Goal: Task Accomplishment & Management: Use online tool/utility

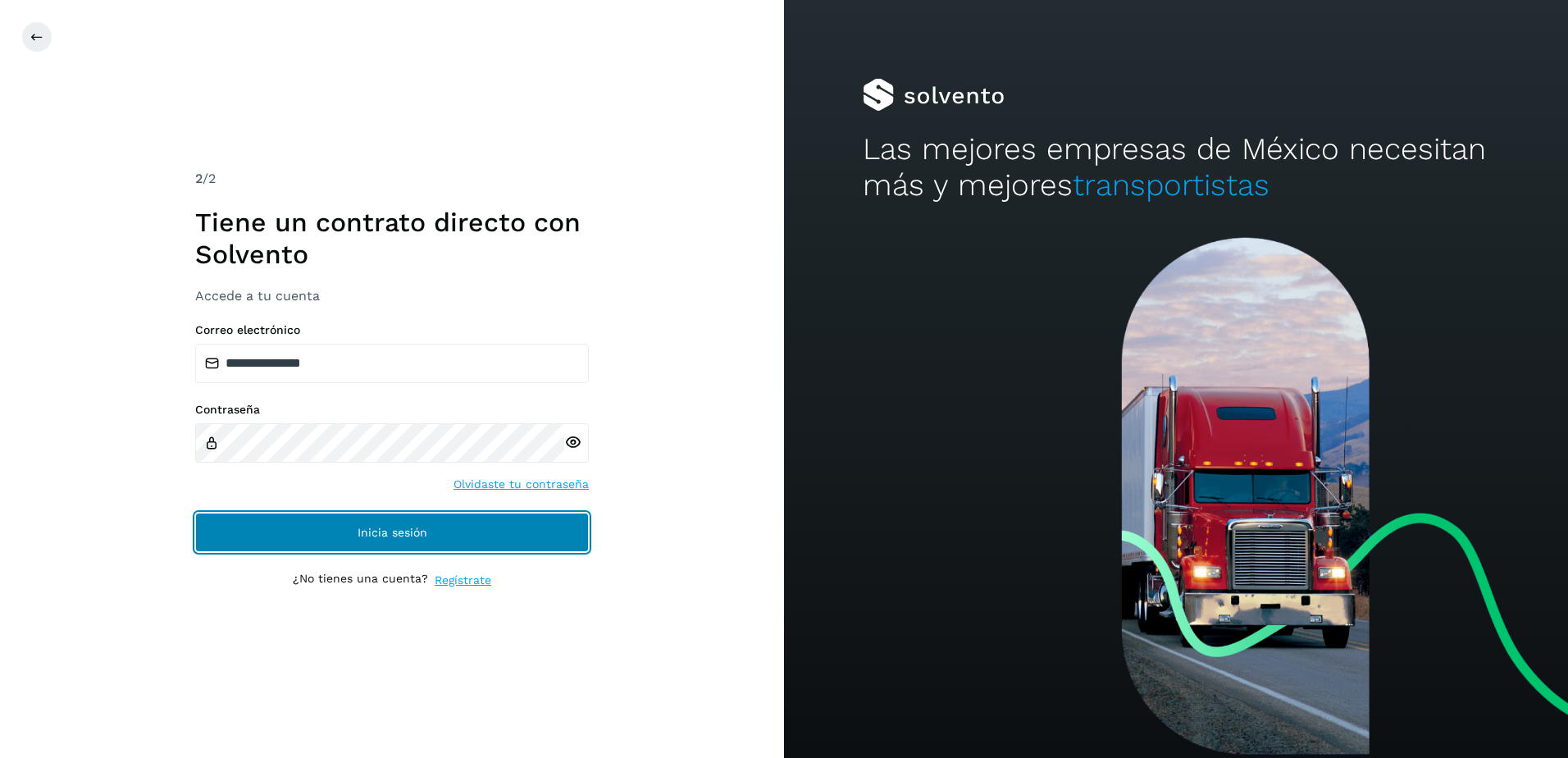
click at [360, 529] on span "Inicia sesión" at bounding box center [392, 532] width 70 height 11
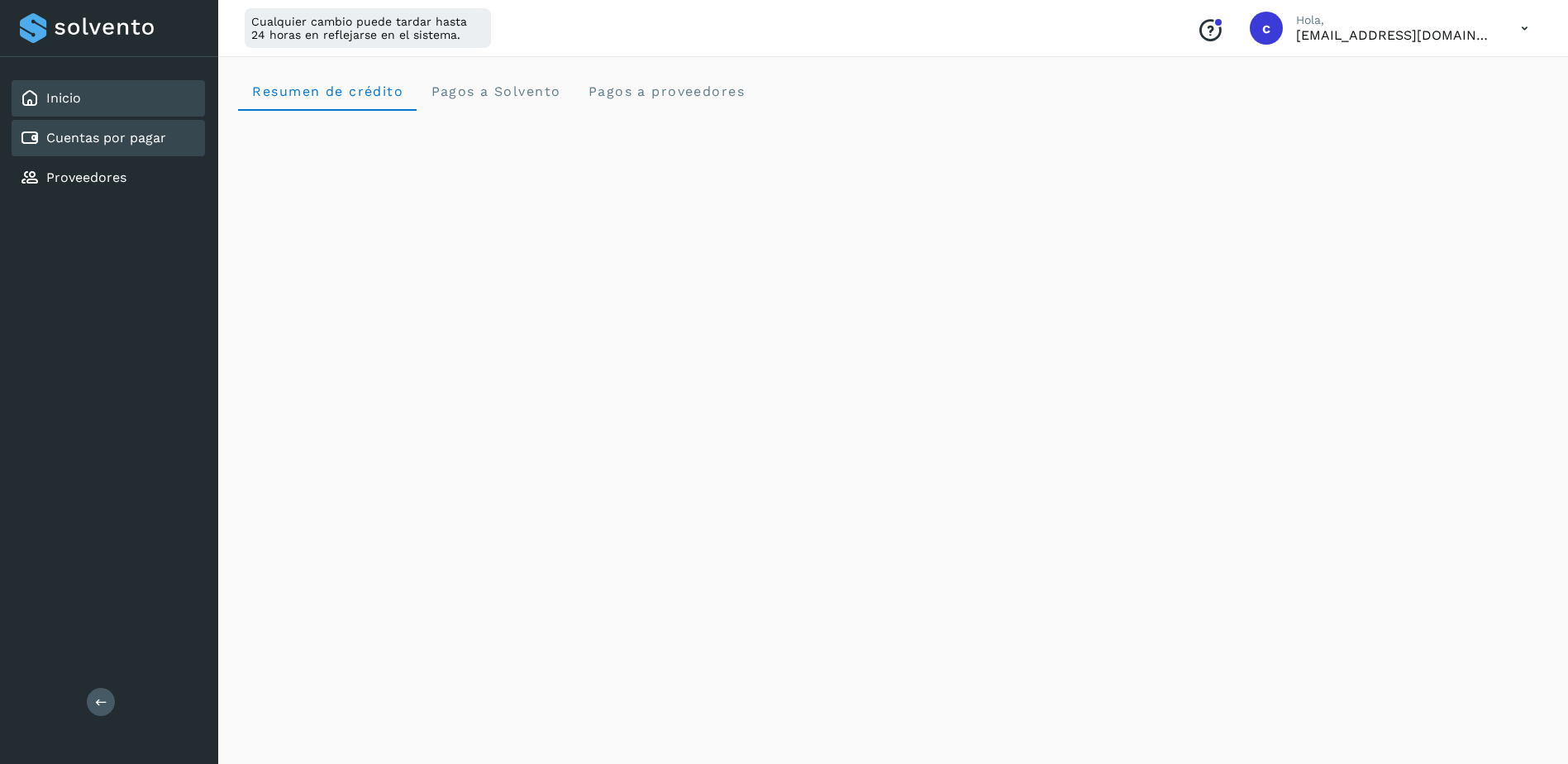
click at [163, 141] on link "Cuentas por pagar" at bounding box center [106, 138] width 120 height 16
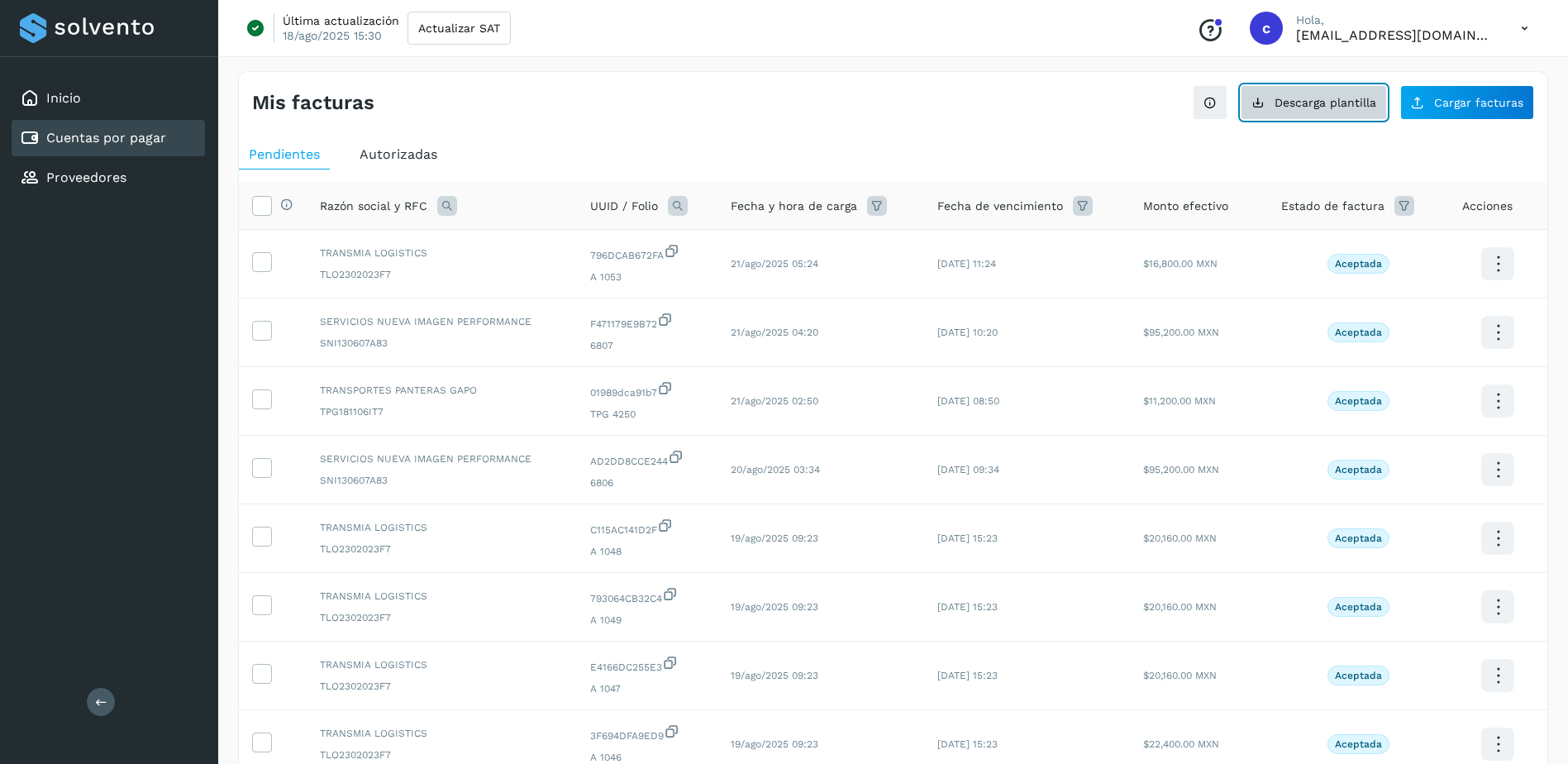
click at [1374, 105] on span "Descarga plantilla" at bounding box center [1326, 102] width 102 height 11
click at [138, 169] on div "Proveedores" at bounding box center [108, 178] width 194 height 37
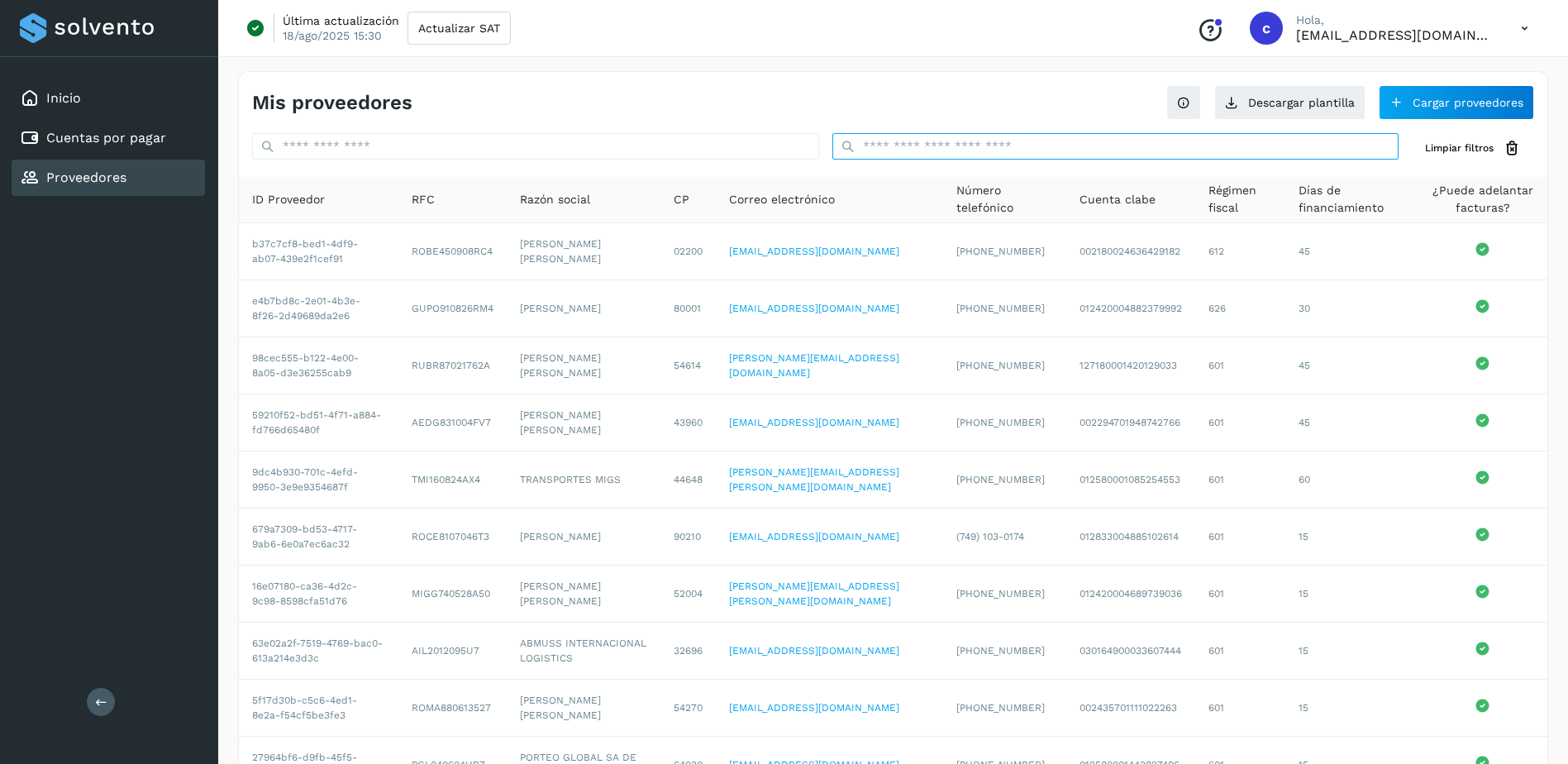
click at [972, 151] on input "text" at bounding box center [1116, 146] width 567 height 26
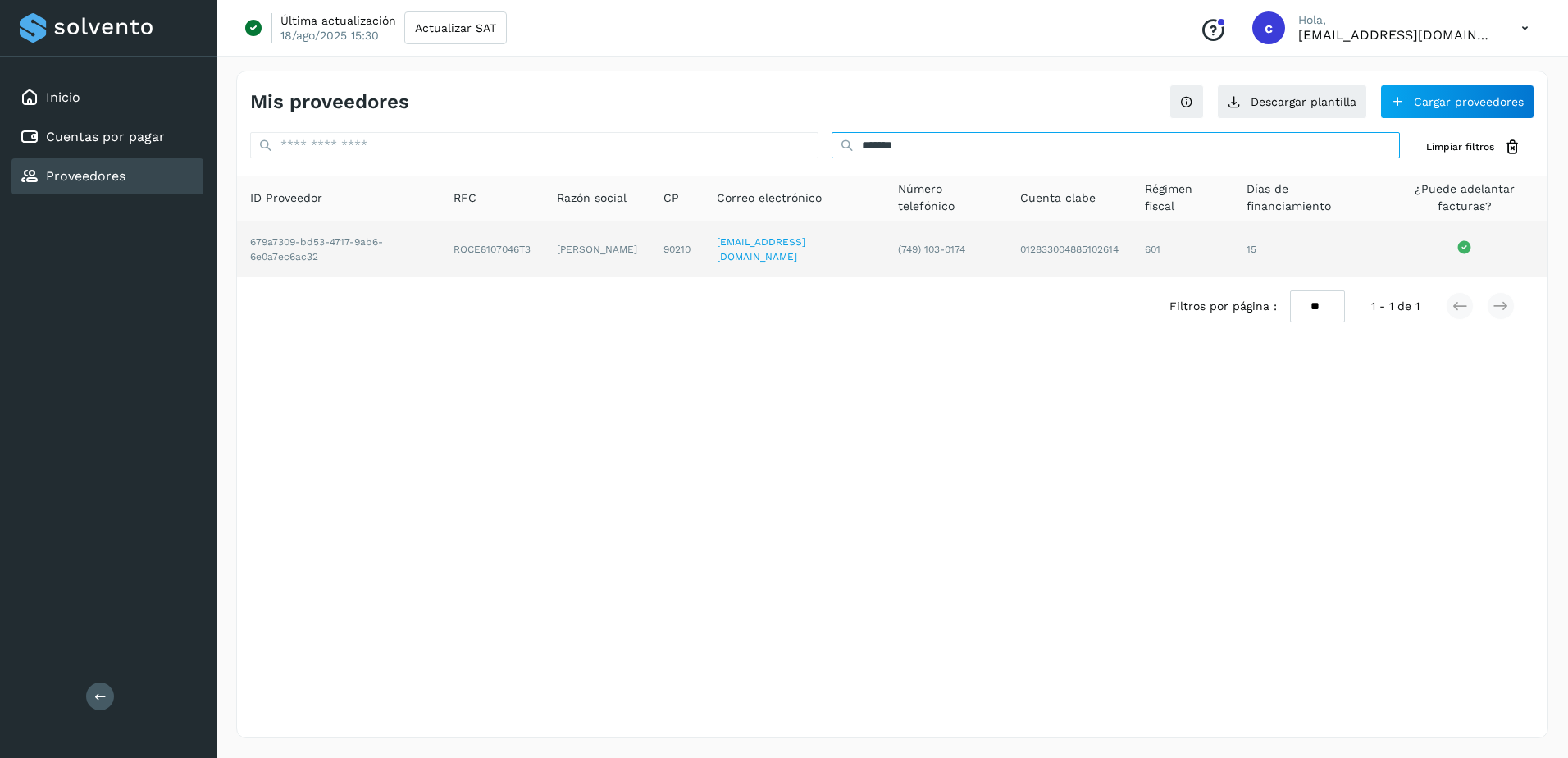
type input "******"
drag, startPoint x: 440, startPoint y: 248, endPoint x: 522, endPoint y: 261, distance: 83.0
click at [543, 261] on td "ROCE8107046T3" at bounding box center [596, 249] width 107 height 56
copy td "ROCE8107046T3"
drag, startPoint x: 545, startPoint y: 251, endPoint x: 581, endPoint y: 257, distance: 36.5
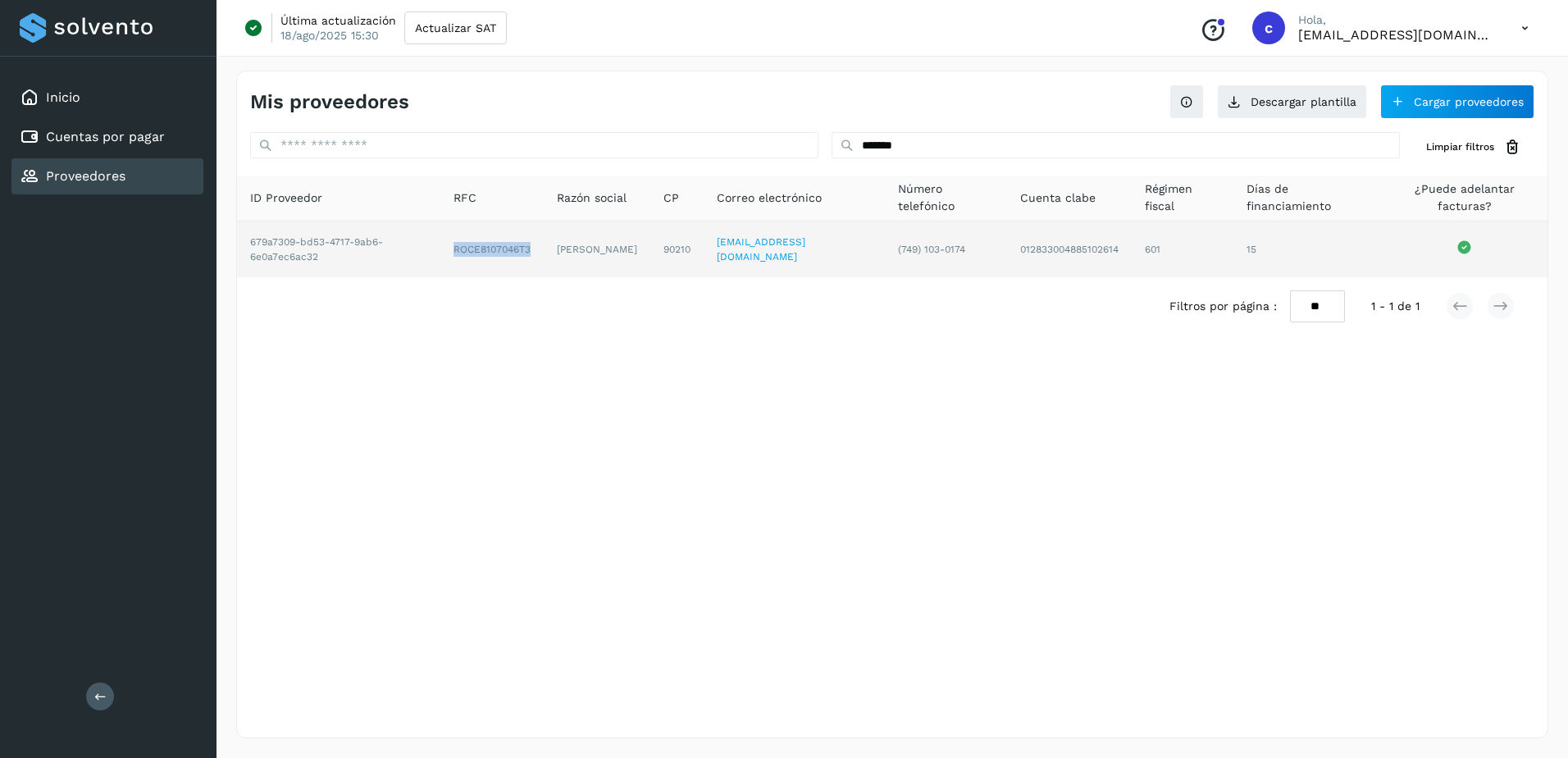
click at [650, 257] on td "EMILIO ROLDAN CONTRERAS" at bounding box center [676, 249] width 53 height 56
drag, startPoint x: 581, startPoint y: 257, endPoint x: 553, endPoint y: 237, distance: 34.4
click at [650, 237] on td "EMILIO ROLDAN CONTRERAS" at bounding box center [676, 249] width 53 height 56
drag, startPoint x: 548, startPoint y: 237, endPoint x: 614, endPoint y: 255, distance: 68.4
click at [650, 255] on td "EMILIO ROLDAN CONTRERAS" at bounding box center [676, 249] width 53 height 56
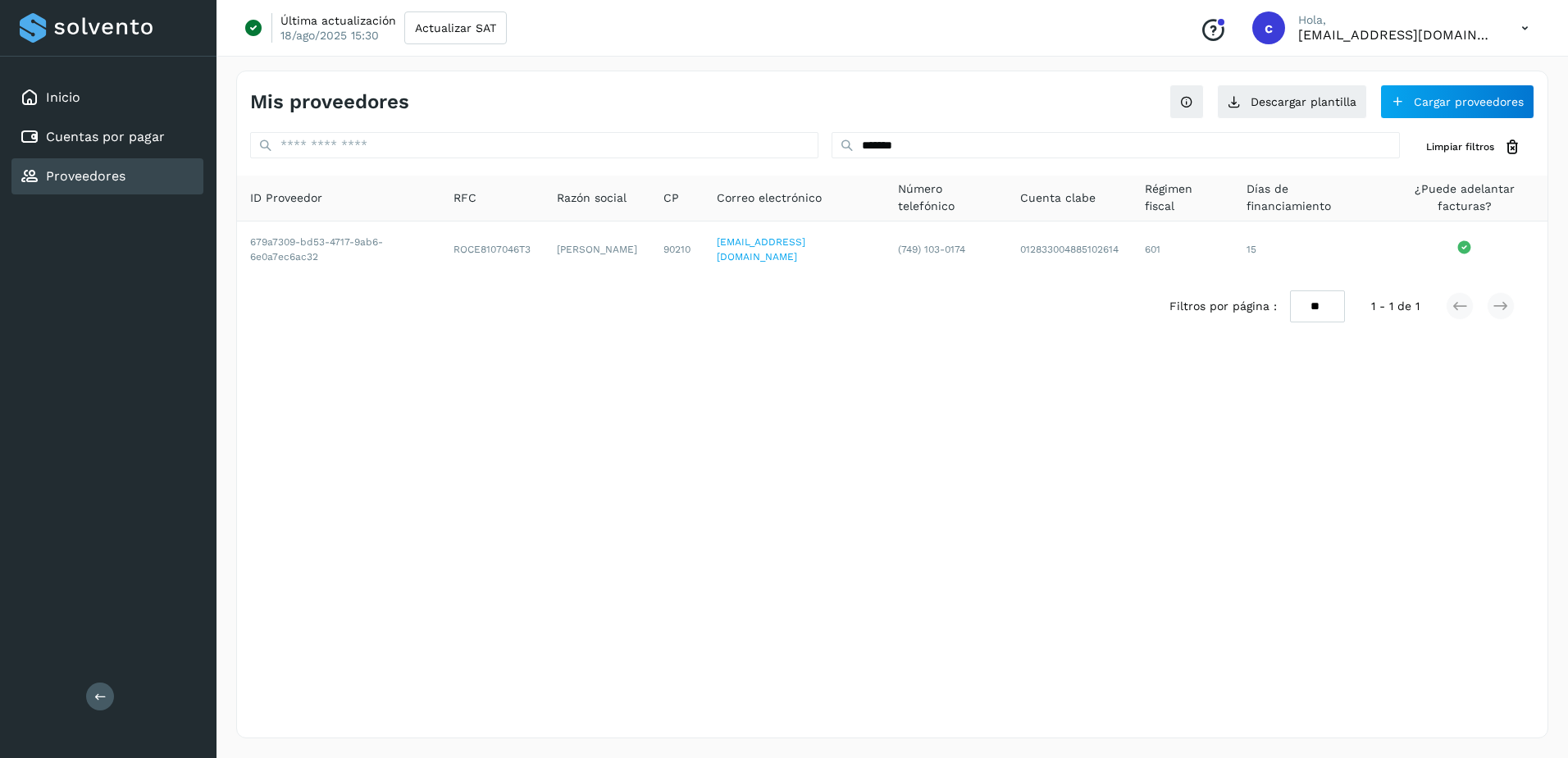
copy td "[PERSON_NAME]"
click at [110, 121] on div "Cuentas por pagar" at bounding box center [107, 137] width 192 height 37
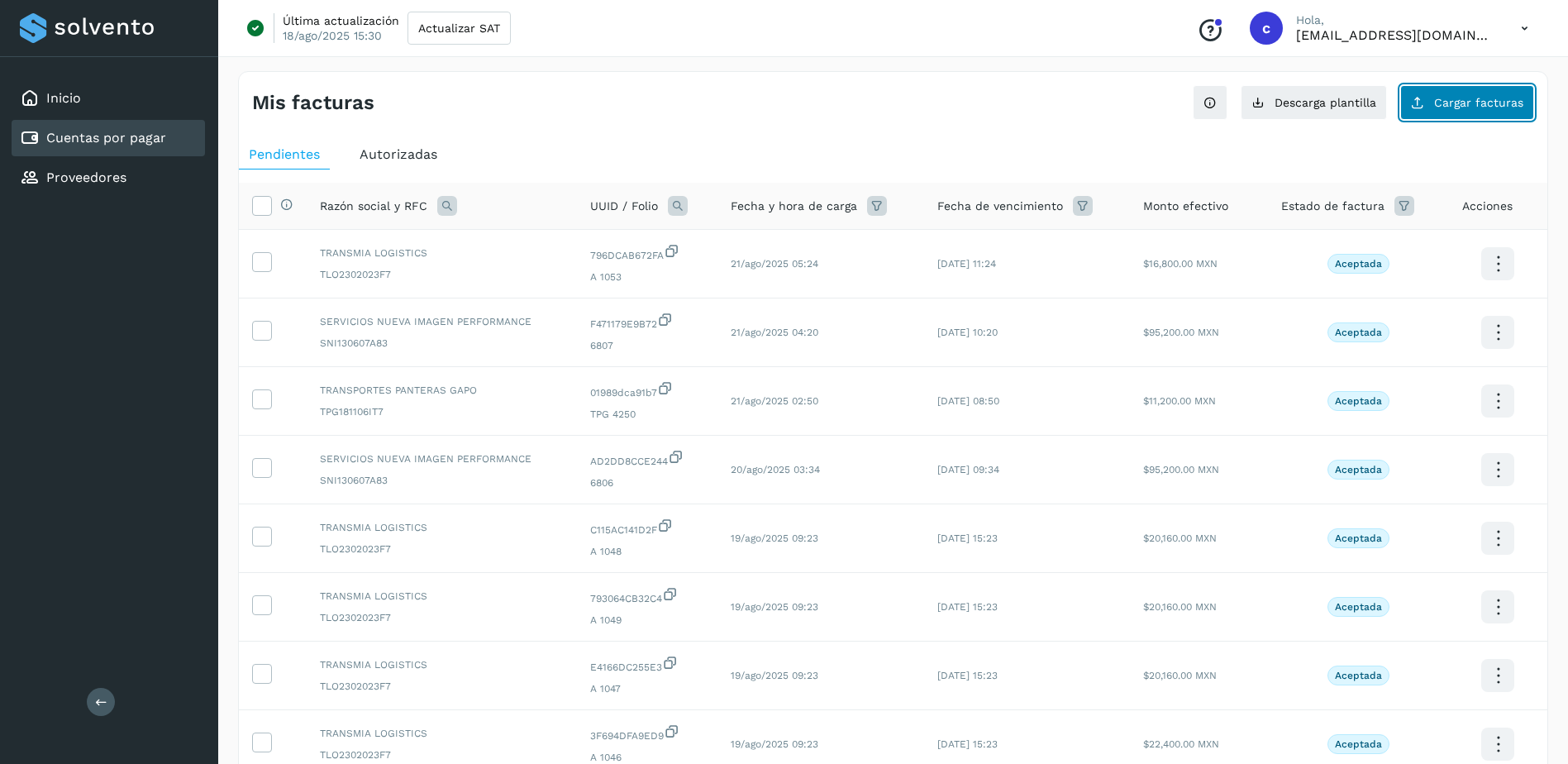
click at [1494, 99] on span "Cargar facturas" at bounding box center [1479, 102] width 89 height 11
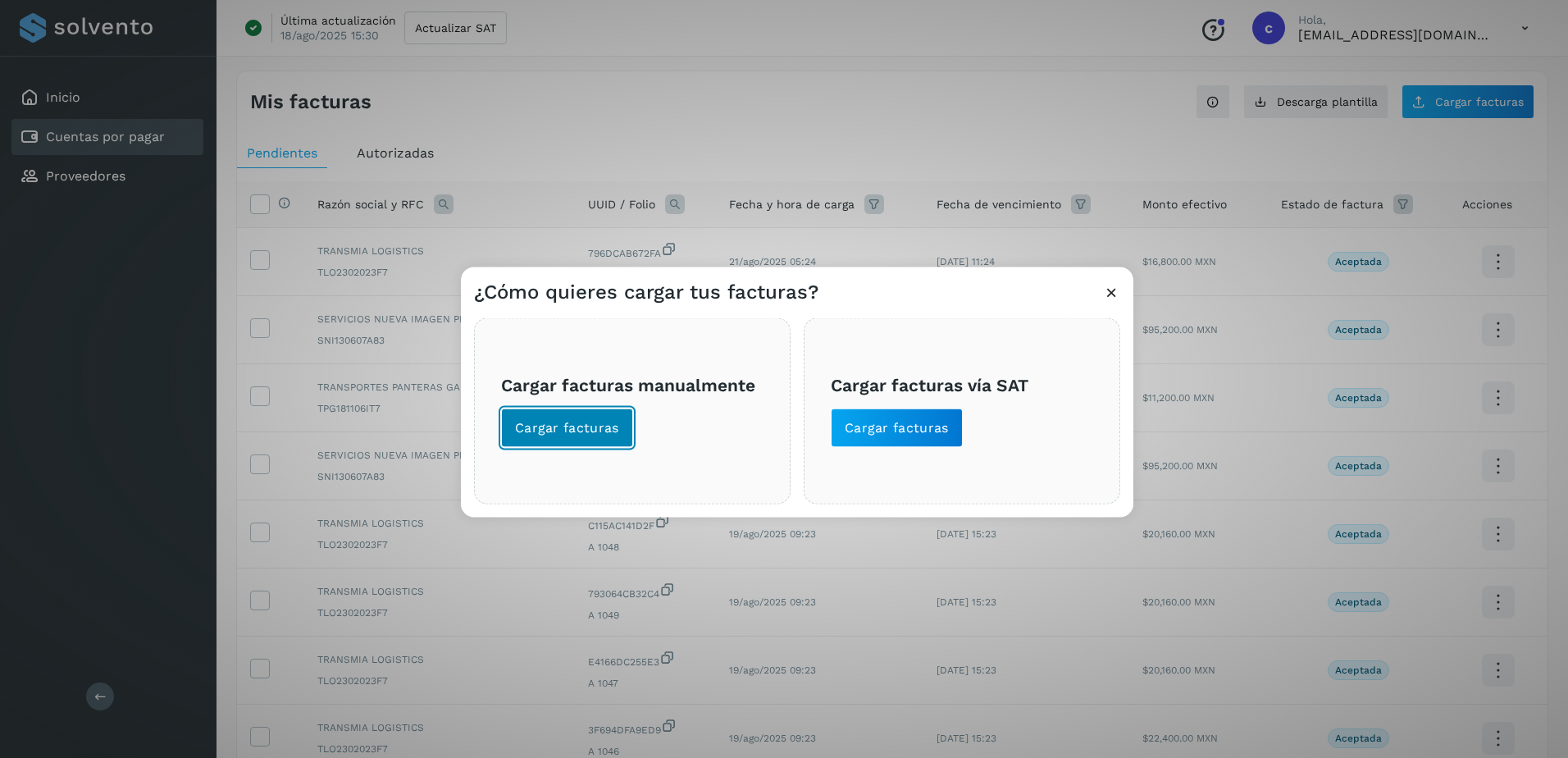
click at [615, 434] on span "Cargar facturas" at bounding box center [567, 428] width 104 height 18
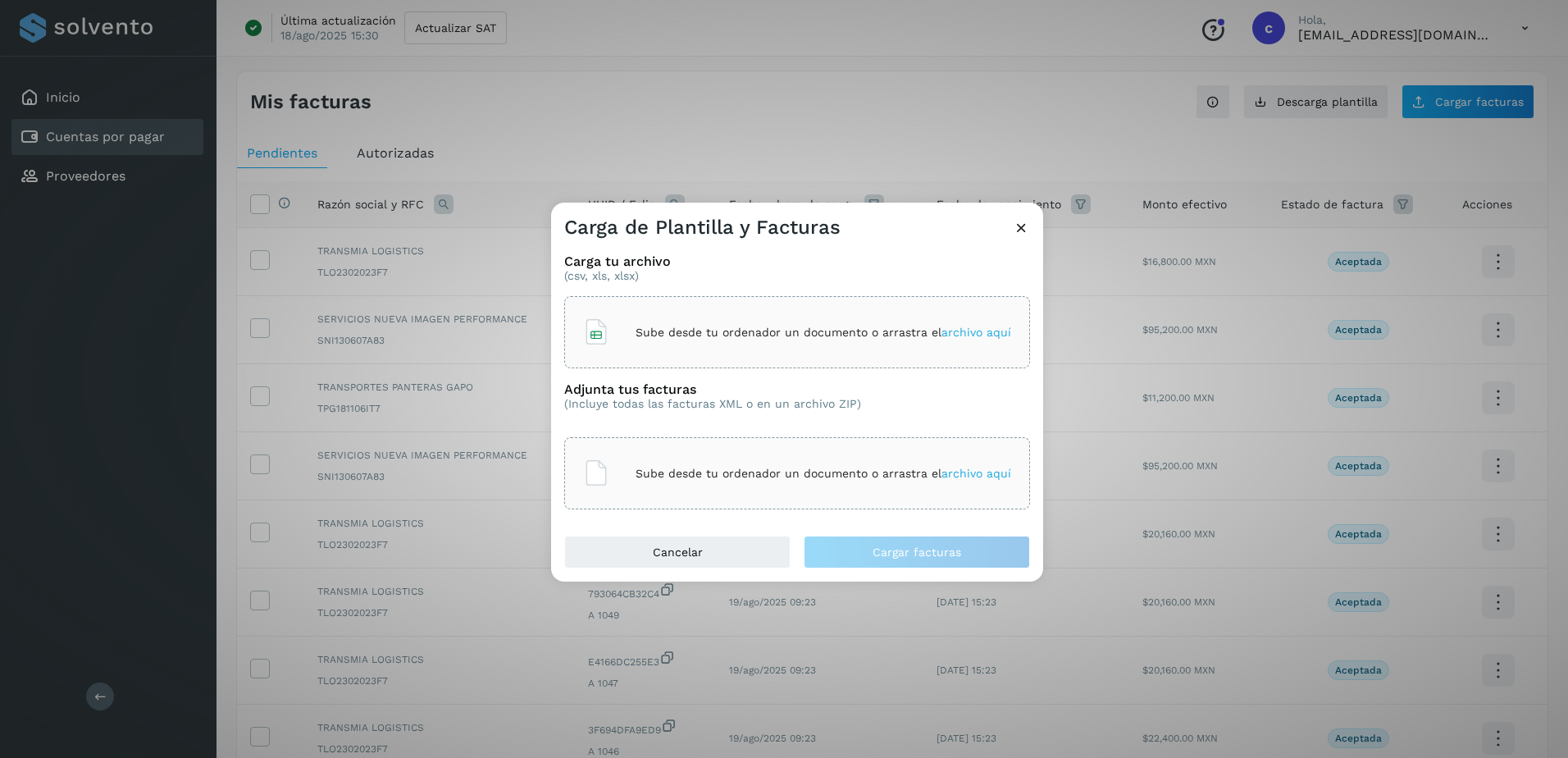
click at [695, 349] on div "Sube desde tu ordenador un documento o arrastra el archivo aquí" at bounding box center [797, 332] width 428 height 44
click at [863, 490] on div "Sube desde tu ordenador un documento o arrastra el archivo aquí" at bounding box center [797, 473] width 428 height 44
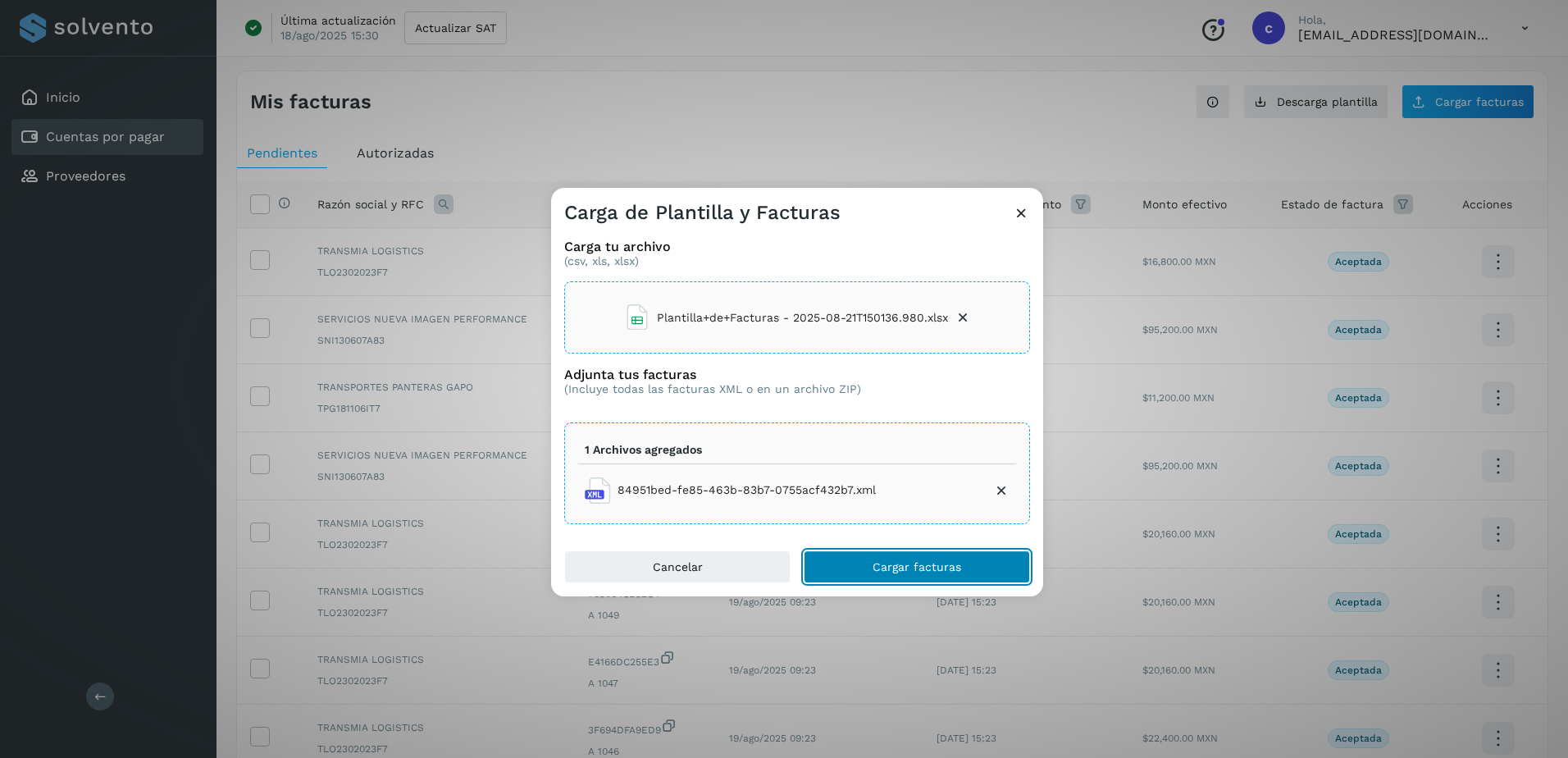
click at [914, 561] on span "Cargar facturas" at bounding box center [917, 566] width 89 height 11
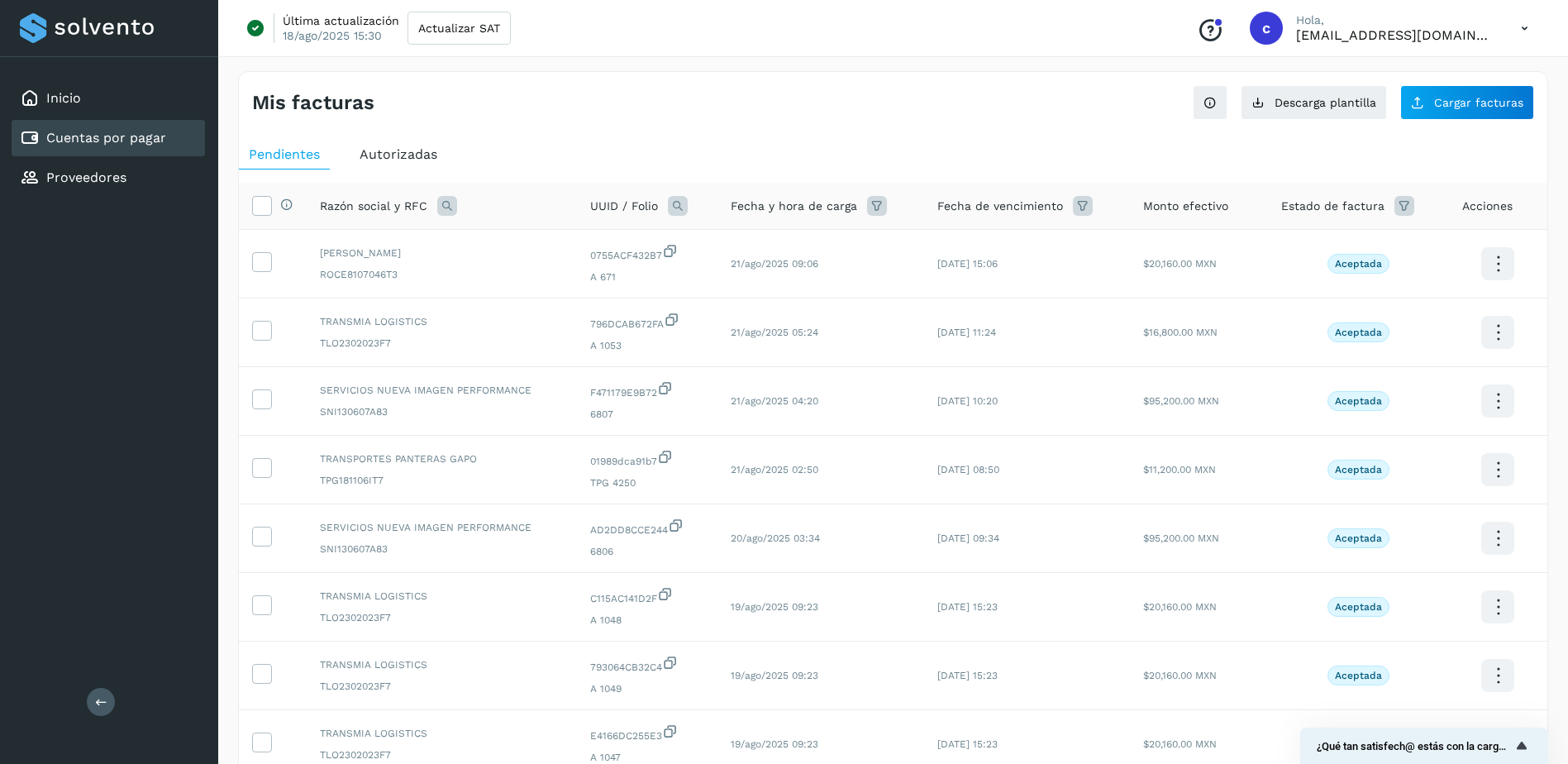
click at [673, 202] on icon at bounding box center [678, 206] width 20 height 20
click at [735, 281] on input "text" at bounding box center [785, 274] width 203 height 26
paste input "**********"
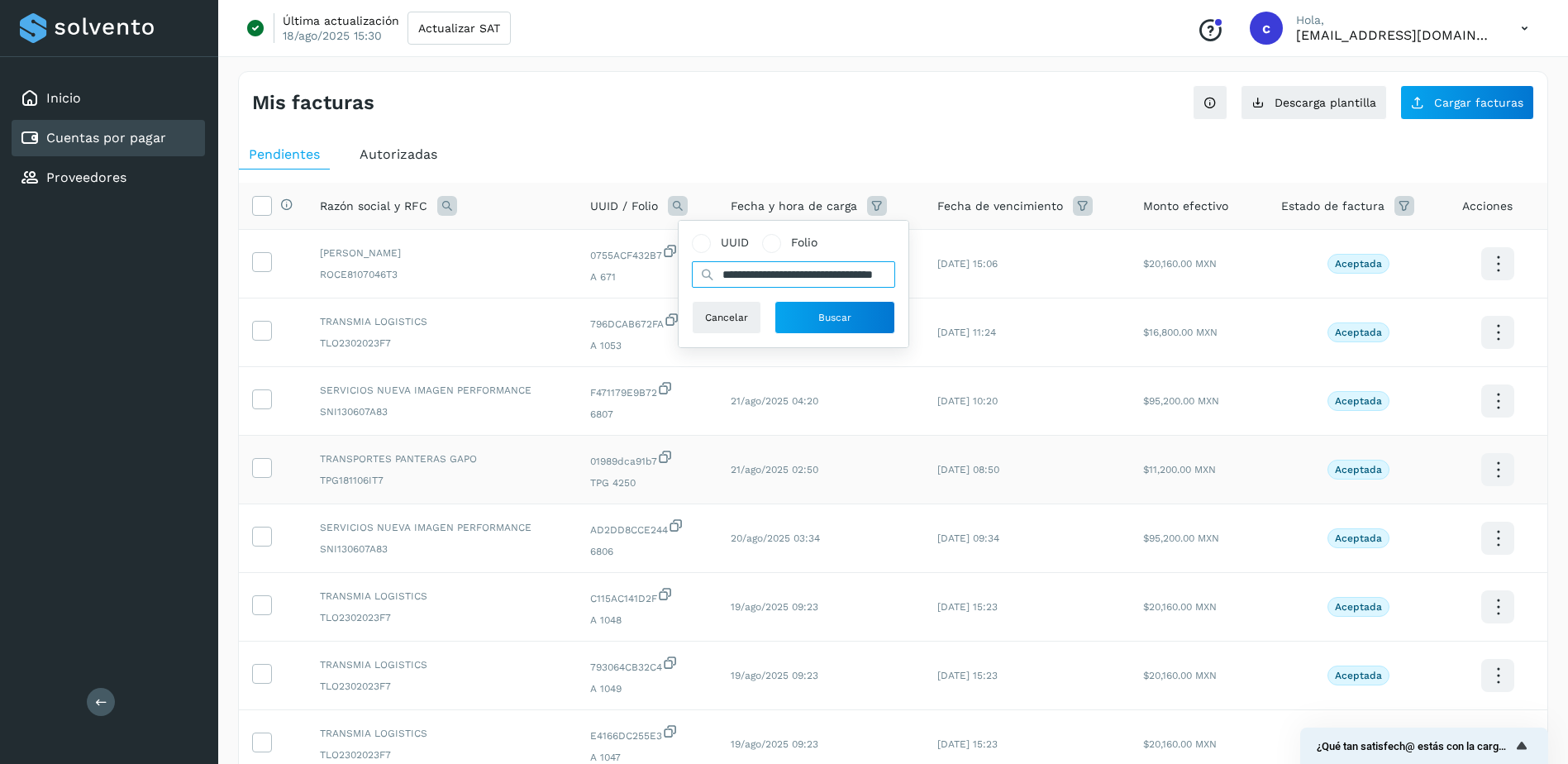
scroll to position [0, 78]
type input "**********"
click at [858, 318] on button "Buscar" at bounding box center [835, 317] width 121 height 33
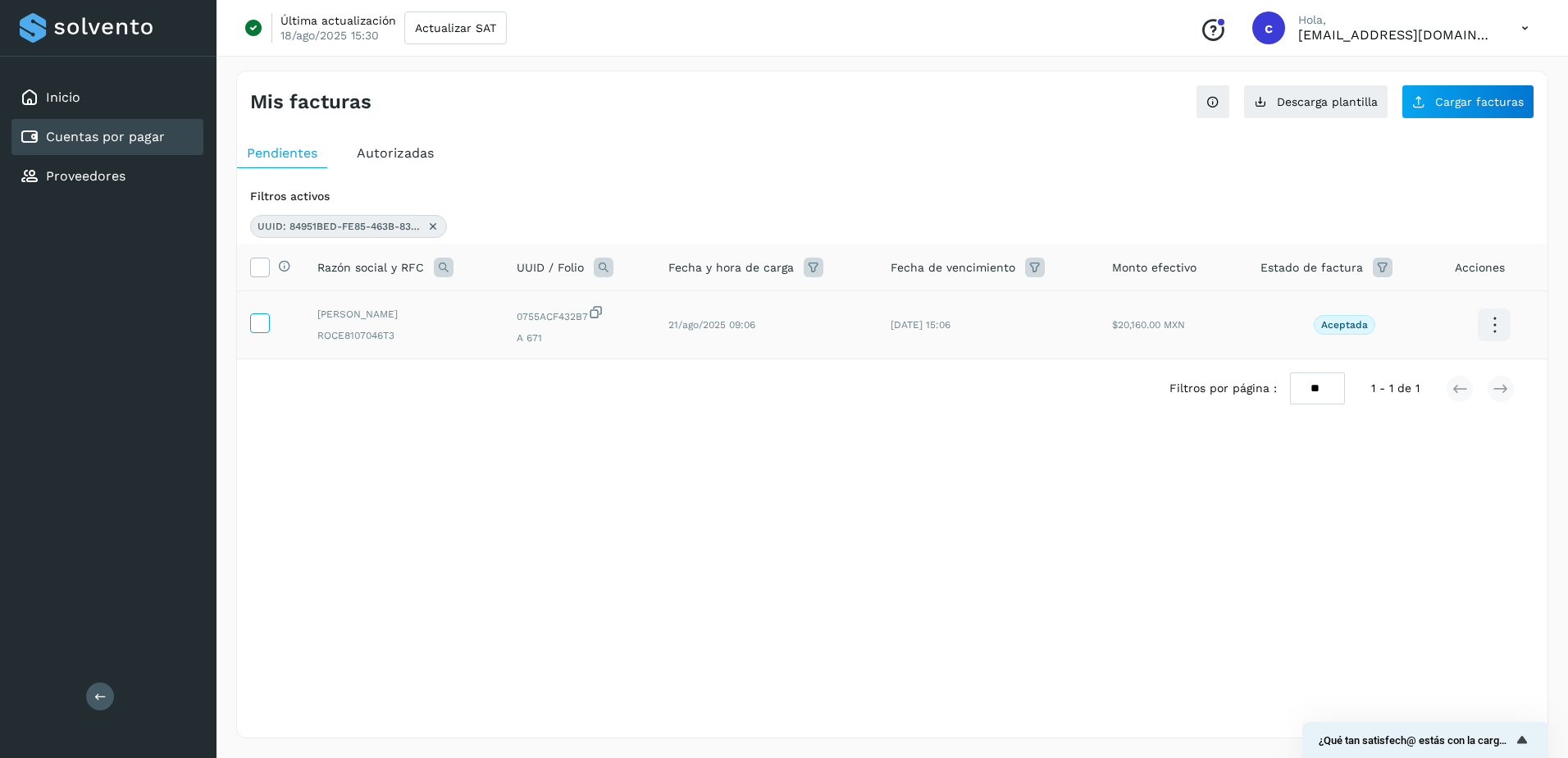
click at [251, 323] on icon at bounding box center [260, 322] width 17 height 17
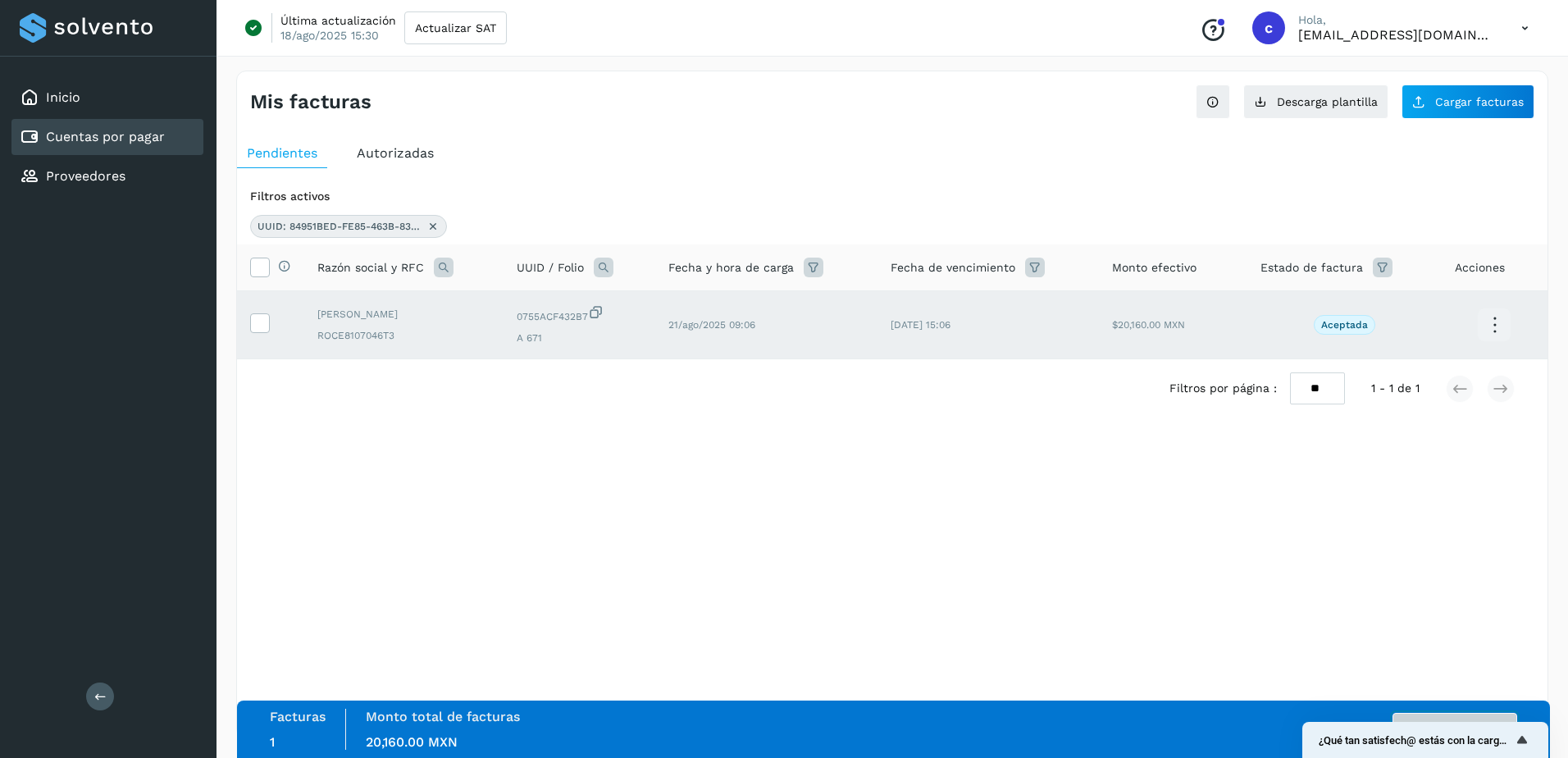
click at [1458, 716] on button "Autorizar facturas" at bounding box center [1454, 729] width 124 height 33
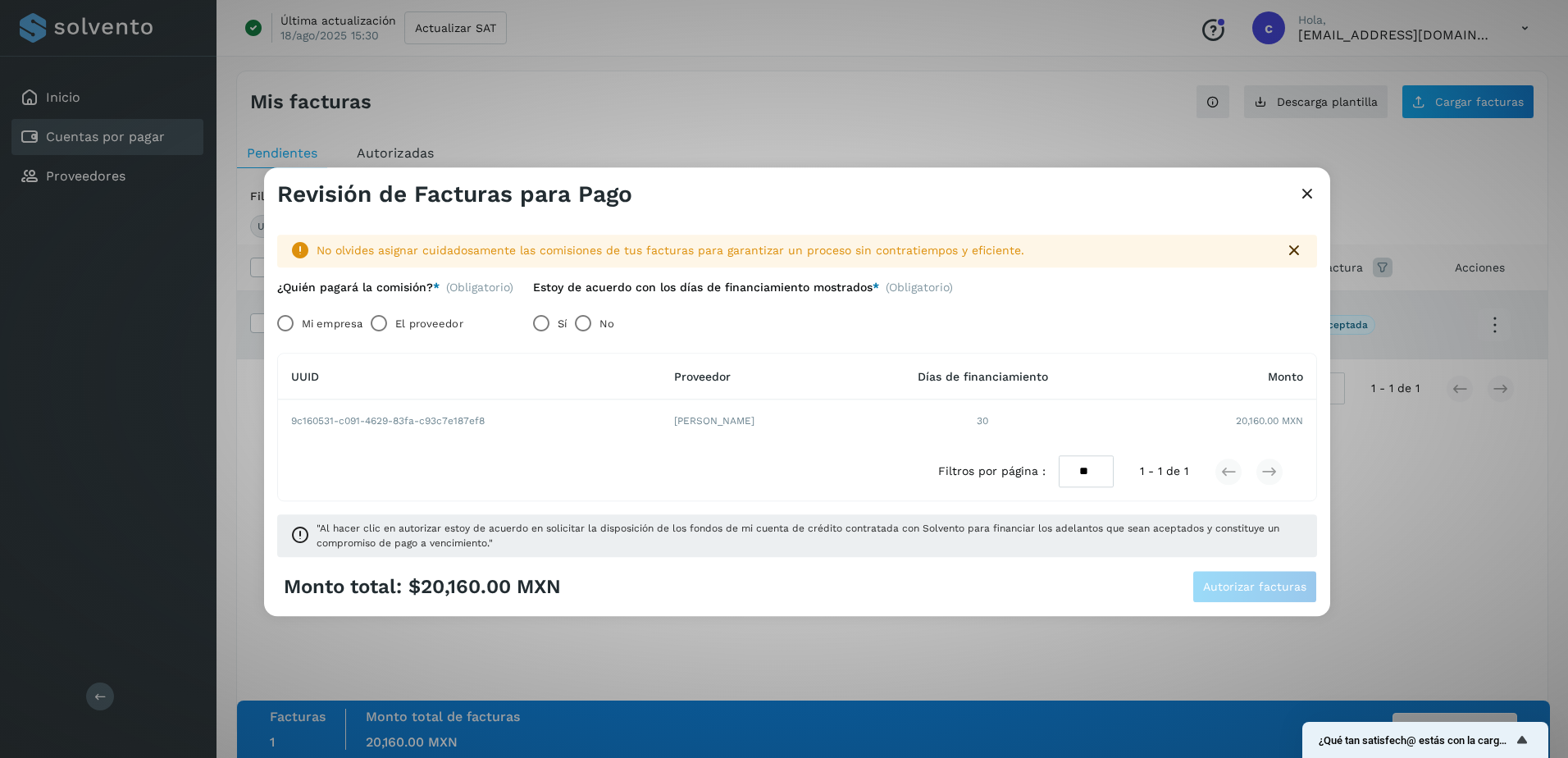
click at [401, 321] on label "El proveedor" at bounding box center [429, 324] width 67 height 33
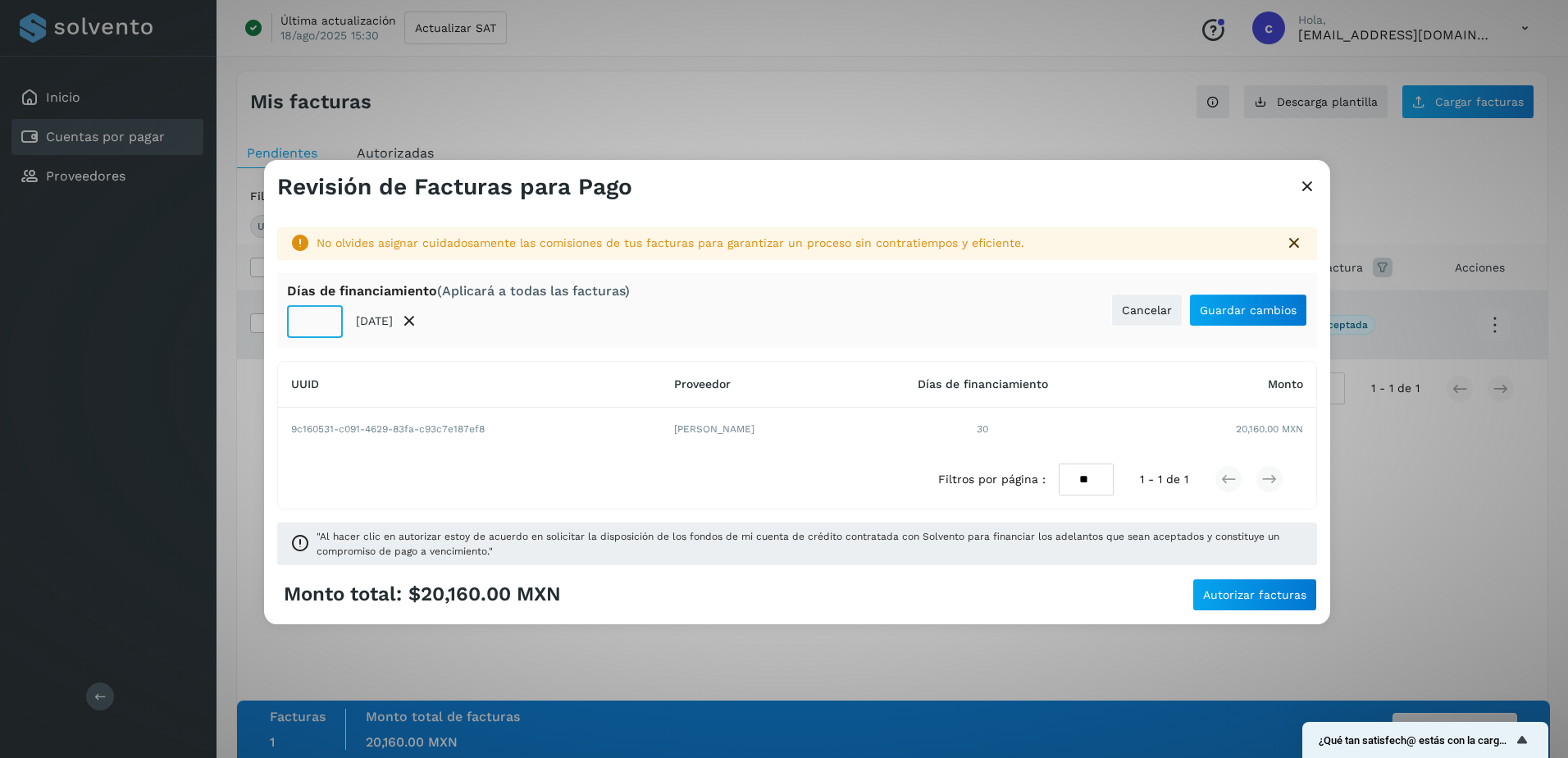
click at [313, 322] on input "**" at bounding box center [315, 322] width 56 height 33
type input "**"
click at [1222, 307] on span "Guardar cambios" at bounding box center [1247, 309] width 96 height 11
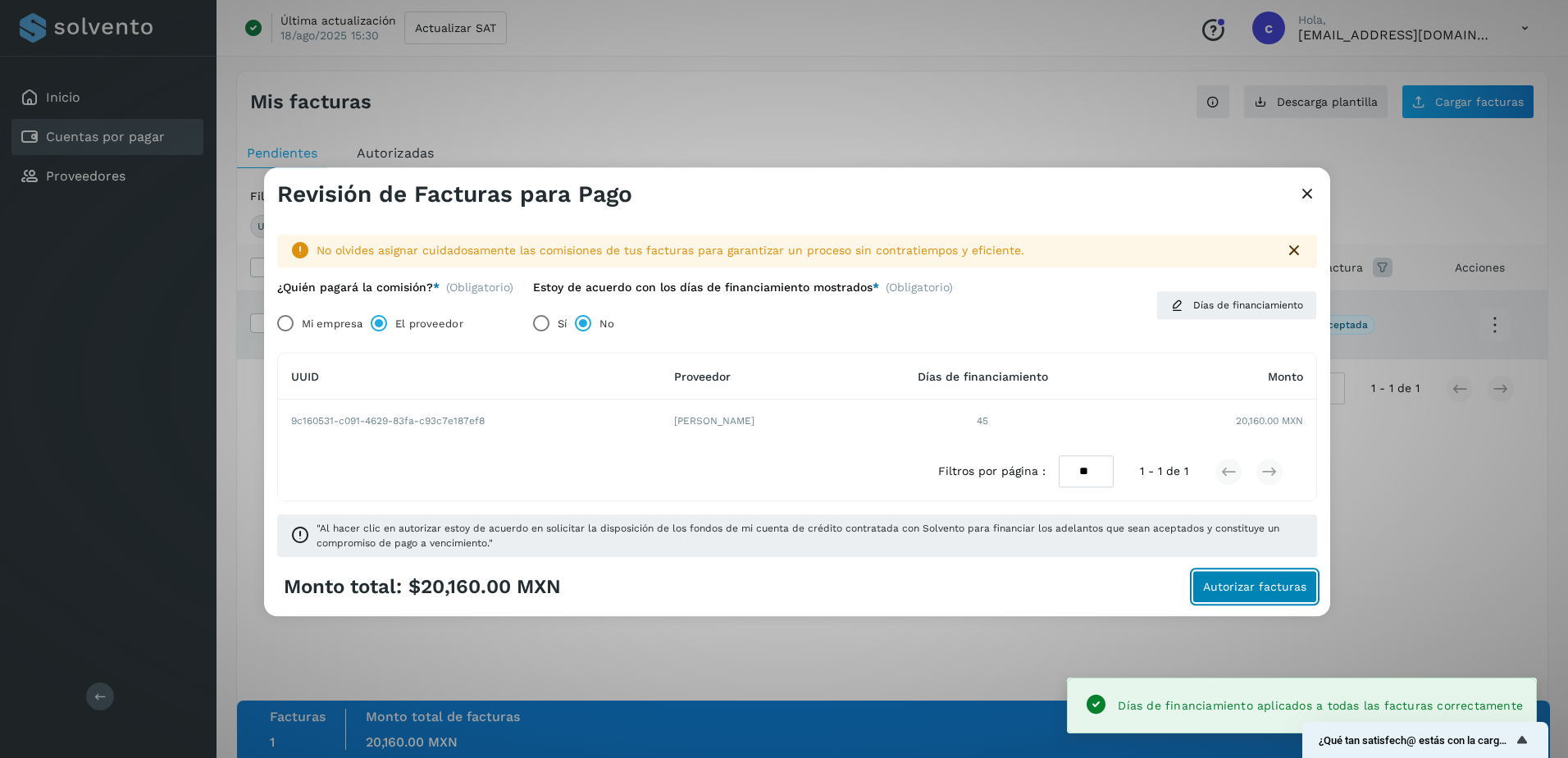
click at [1252, 571] on button "Autorizar facturas" at bounding box center [1254, 588] width 124 height 33
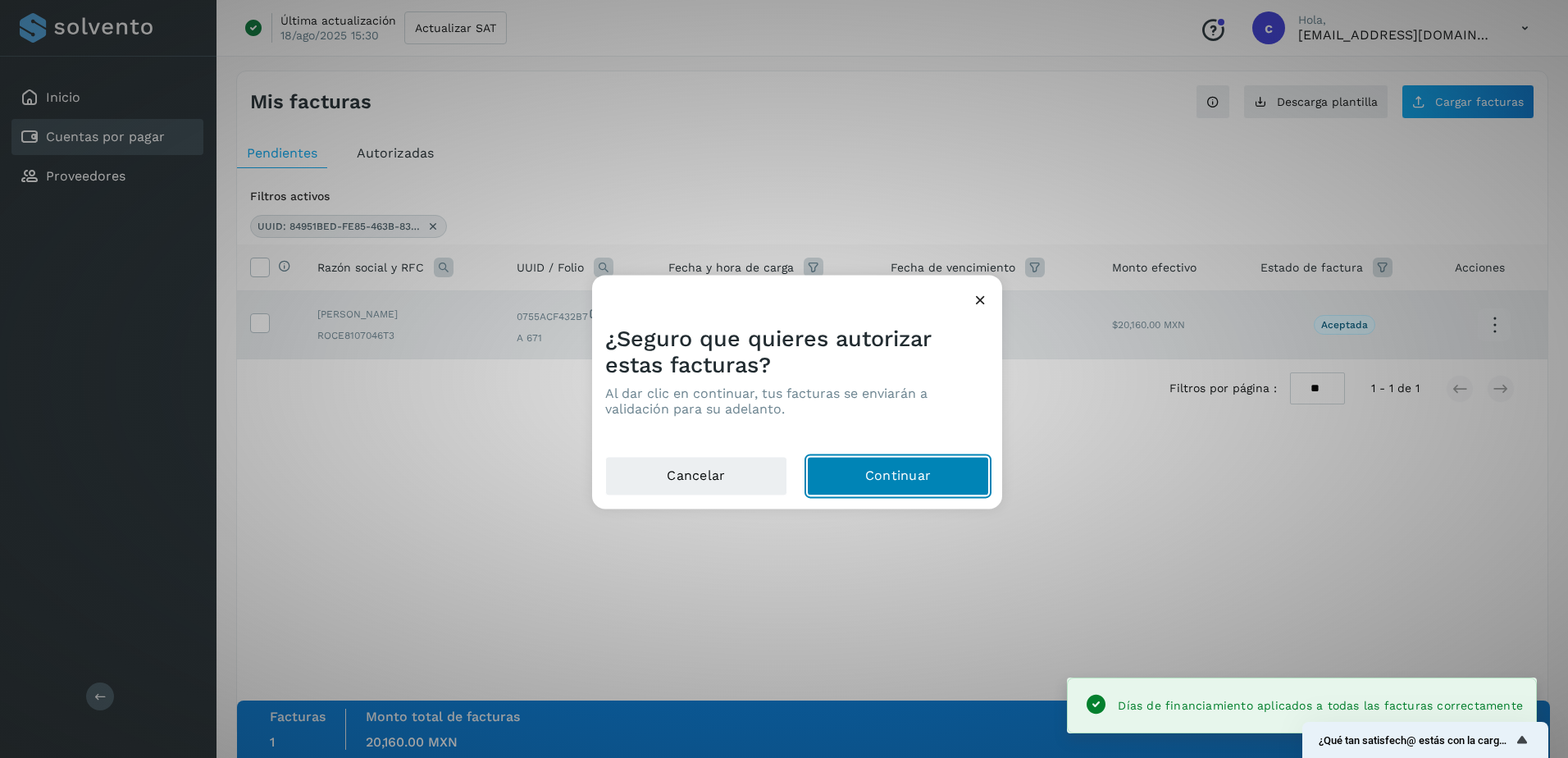
click at [893, 472] on button "Continuar" at bounding box center [897, 475] width 182 height 39
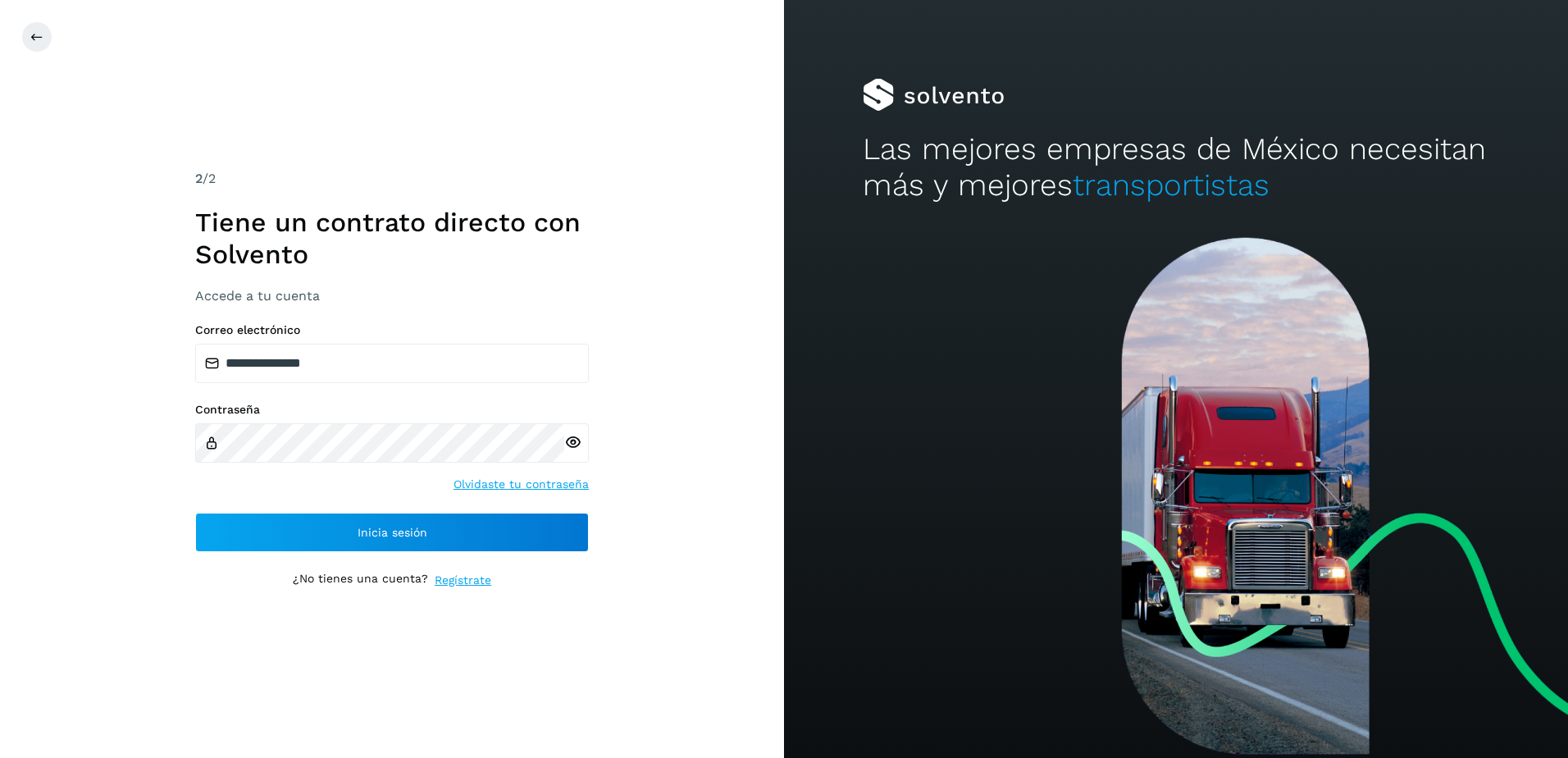
click at [414, 577] on p "¿No tienes una cuenta?" at bounding box center [361, 580] width 136 height 17
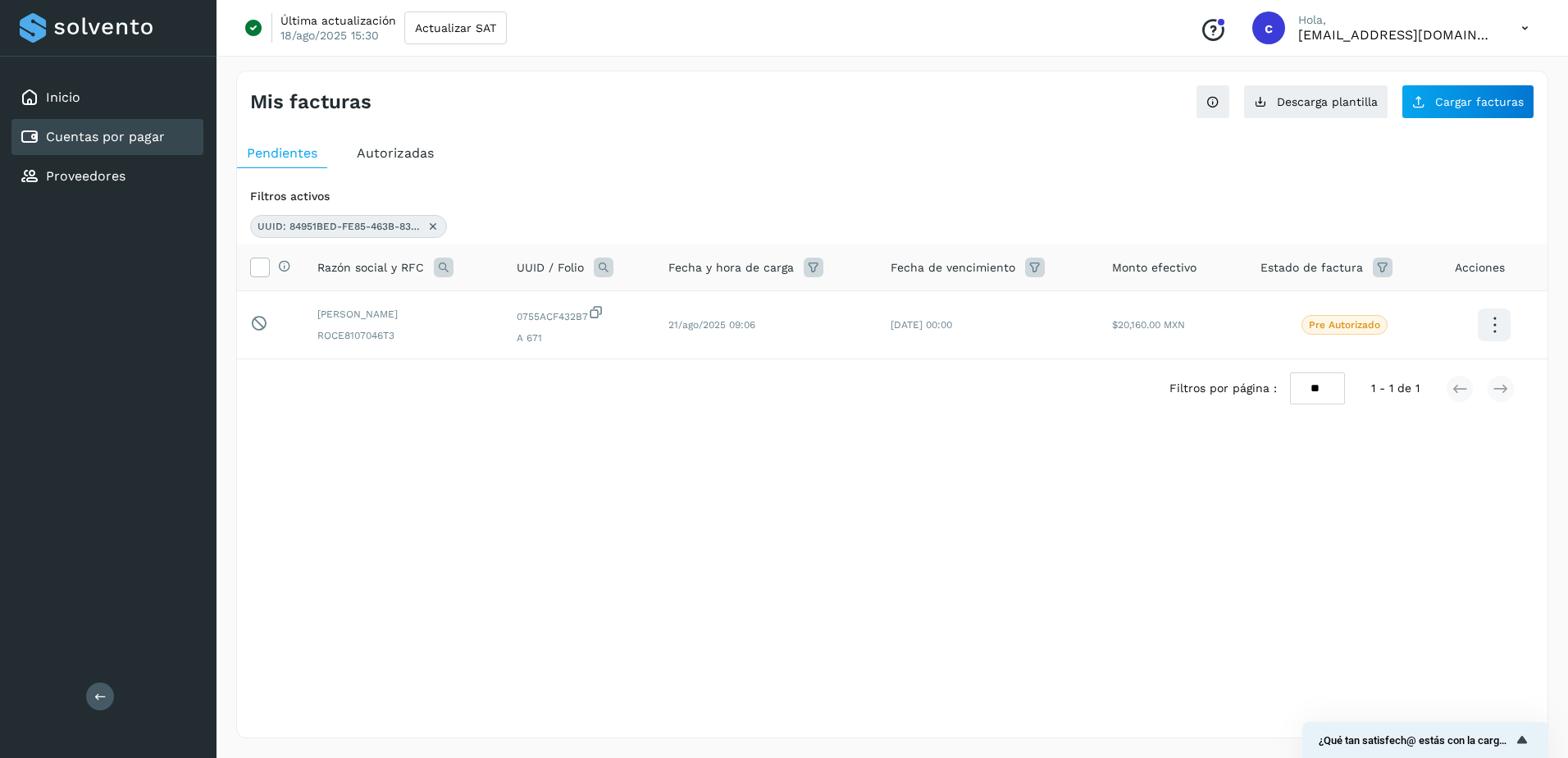
click at [148, 142] on link "Cuentas por pagar" at bounding box center [105, 136] width 119 height 16
click at [110, 145] on div "Cuentas por pagar" at bounding box center [92, 136] width 145 height 20
click at [130, 118] on div "Inicio Cuentas por pagar Proveedores" at bounding box center [108, 136] width 216 height 161
click at [110, 143] on link "Cuentas por pagar" at bounding box center [105, 136] width 119 height 16
click at [435, 224] on icon at bounding box center [433, 226] width 13 height 13
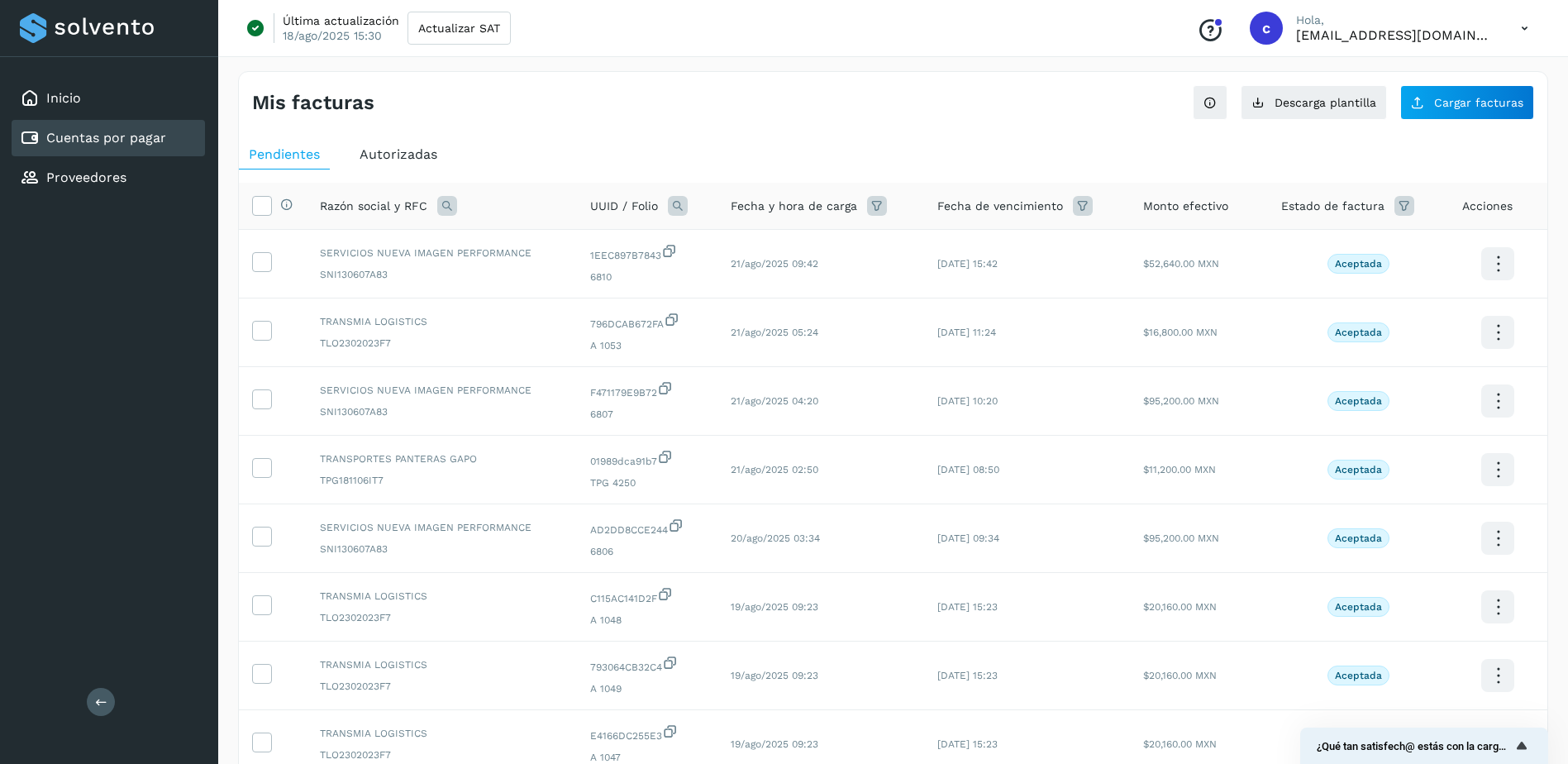
click at [1289, 124] on div "Mis facturas Ver instrucciones para cargar Facturas Descarga plantilla Cargar f…" at bounding box center [893, 554] width 1310 height 966
click at [1288, 97] on span "Descarga plantilla" at bounding box center [1326, 102] width 102 height 11
click at [159, 125] on div "Cuentas por pagar" at bounding box center [108, 138] width 194 height 37
click at [91, 181] on link "Proveedores" at bounding box center [86, 177] width 80 height 16
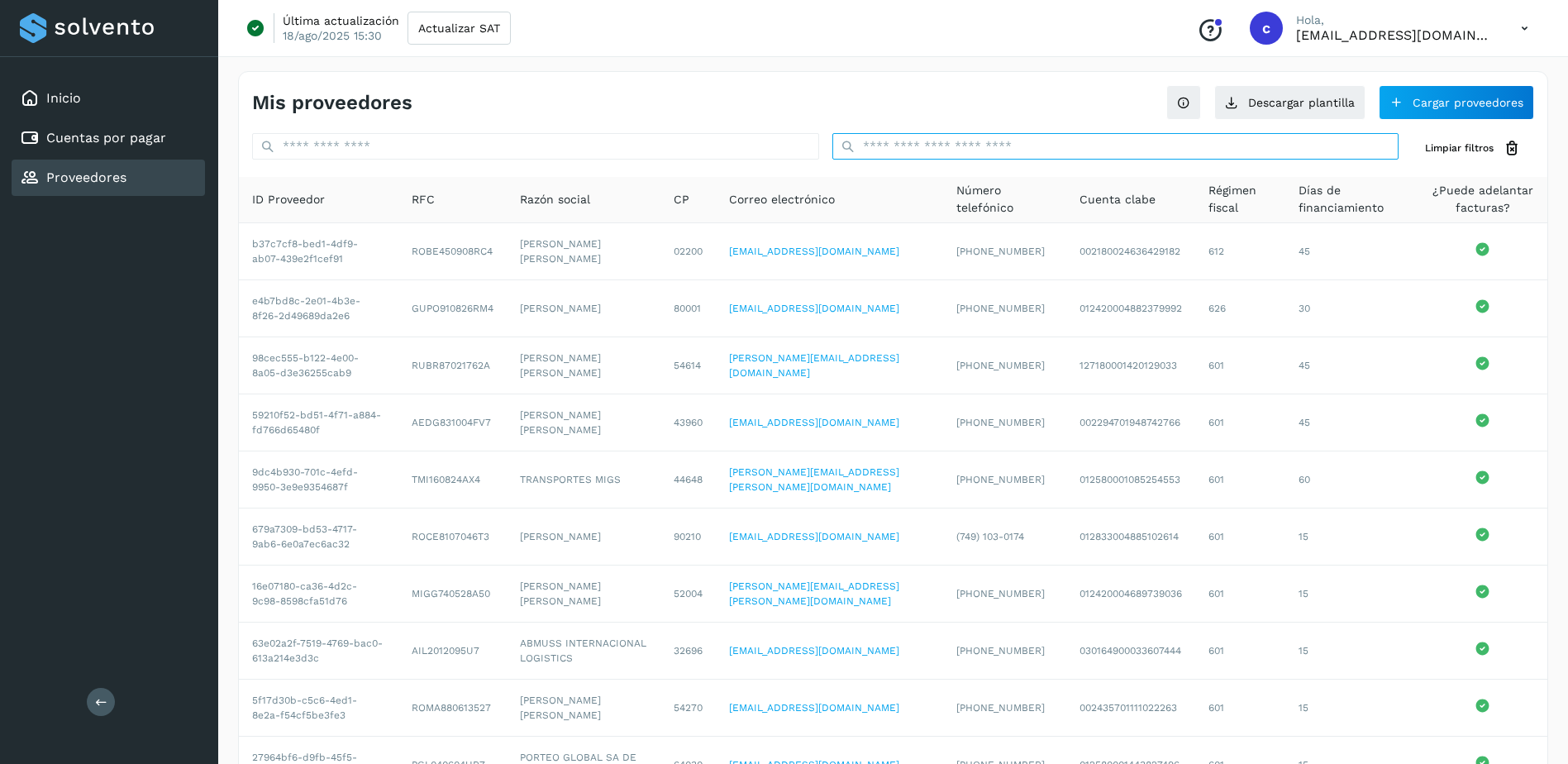
click at [1187, 147] on input "text" at bounding box center [1116, 146] width 567 height 26
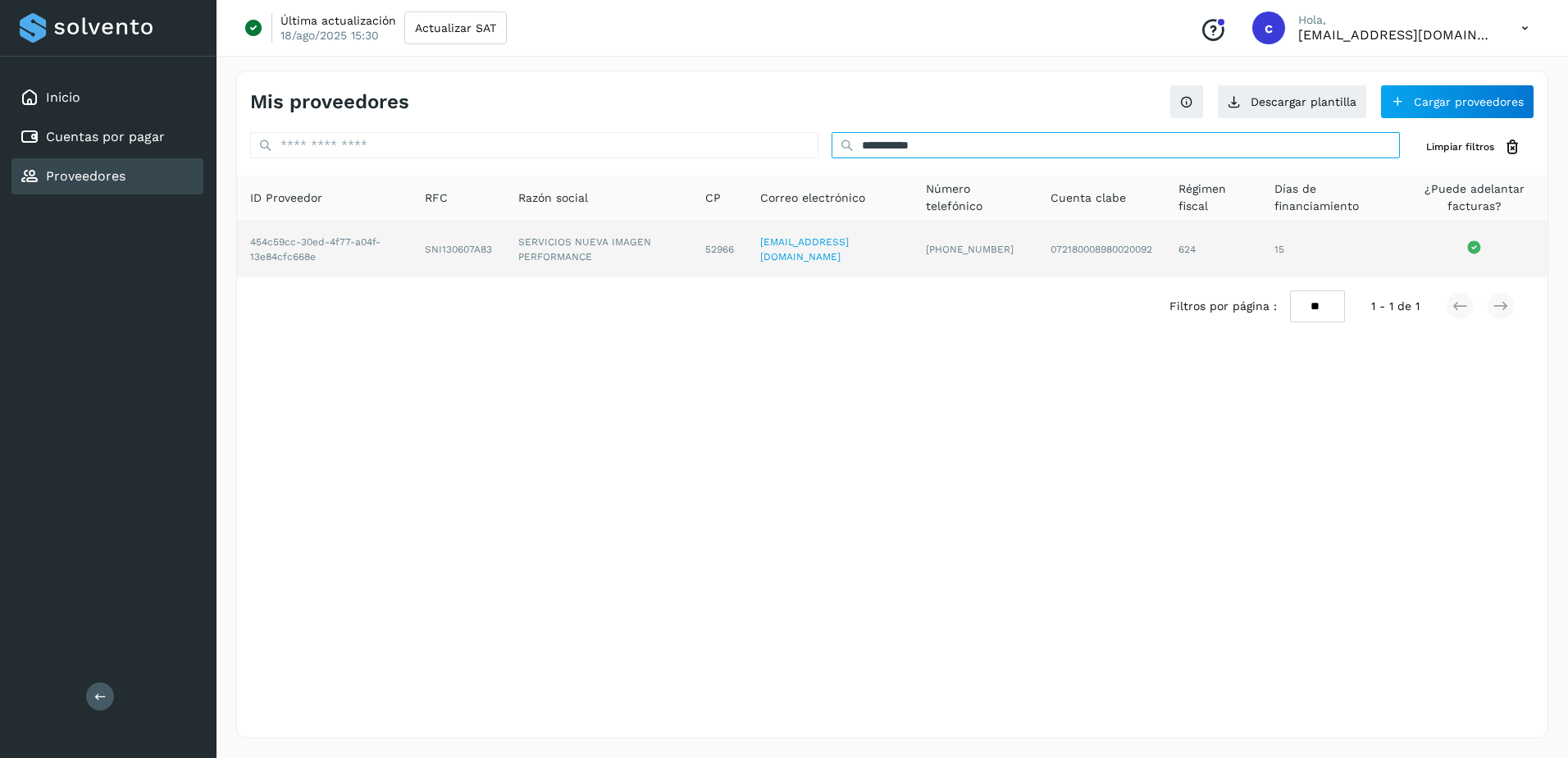
type input "**********"
drag, startPoint x: 418, startPoint y: 262, endPoint x: 500, endPoint y: 254, distance: 82.4
click at [505, 254] on td "SNI130607A83" at bounding box center [598, 249] width 187 height 56
copy td "SNI130607A83"
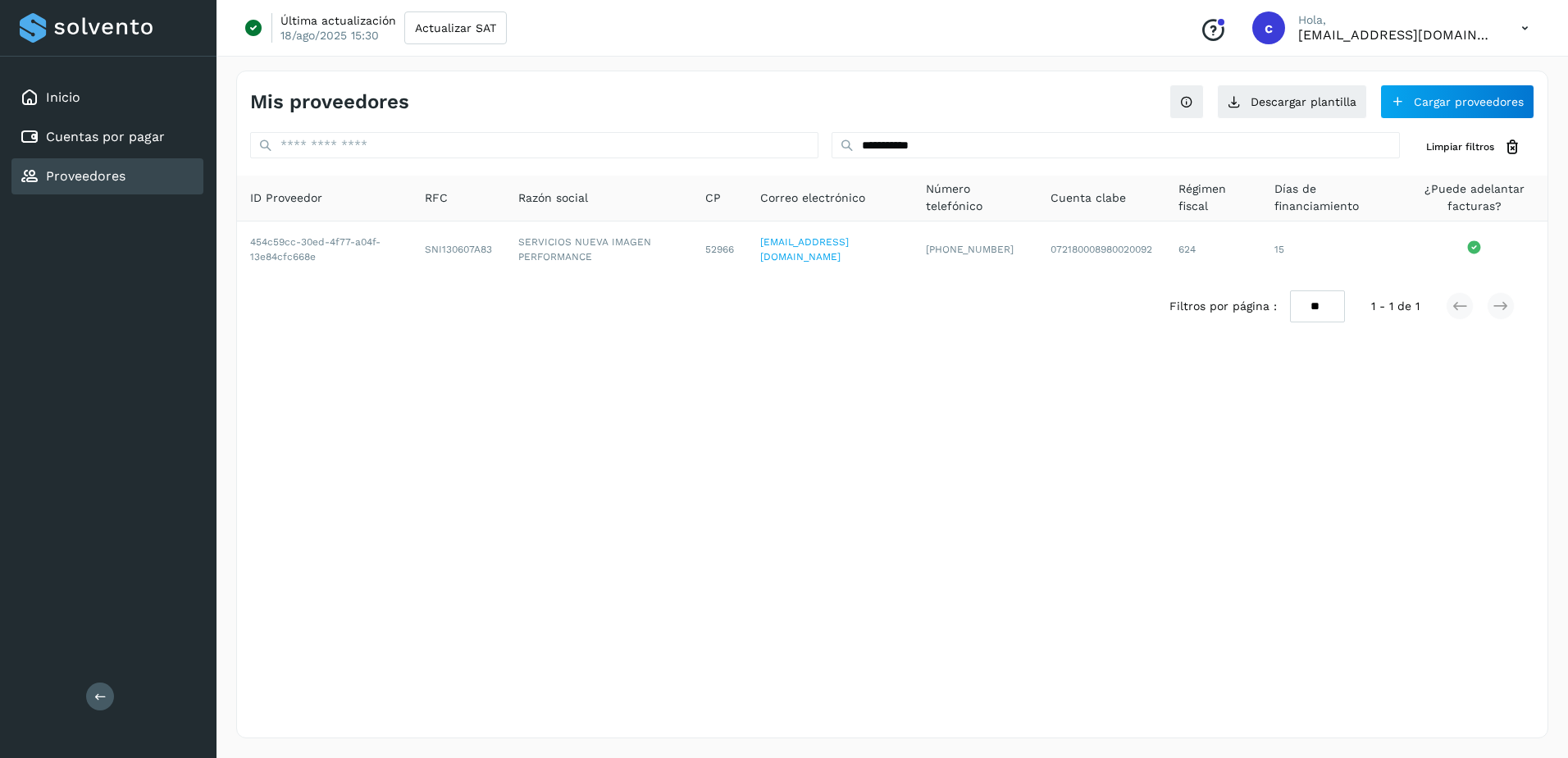
click at [529, 303] on div "Filtros por página : ** ** ** 1 - 1 de 1" at bounding box center [892, 306] width 1310 height 58
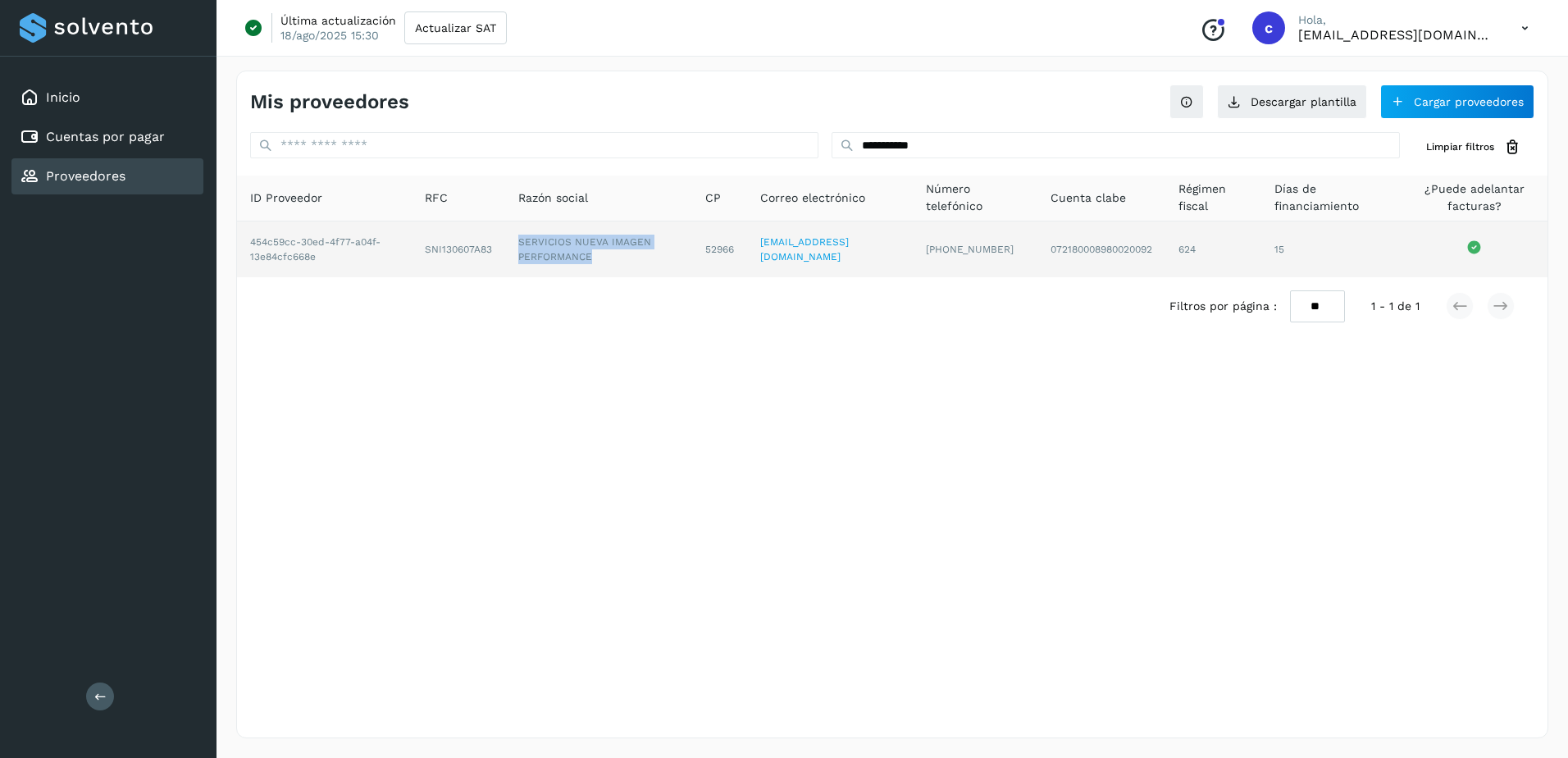
drag, startPoint x: 523, startPoint y: 233, endPoint x: 595, endPoint y: 254, distance: 75.0
click at [692, 254] on td "SERVICIOS NUEVA IMAGEN PERFORMANCE" at bounding box center [719, 249] width 55 height 56
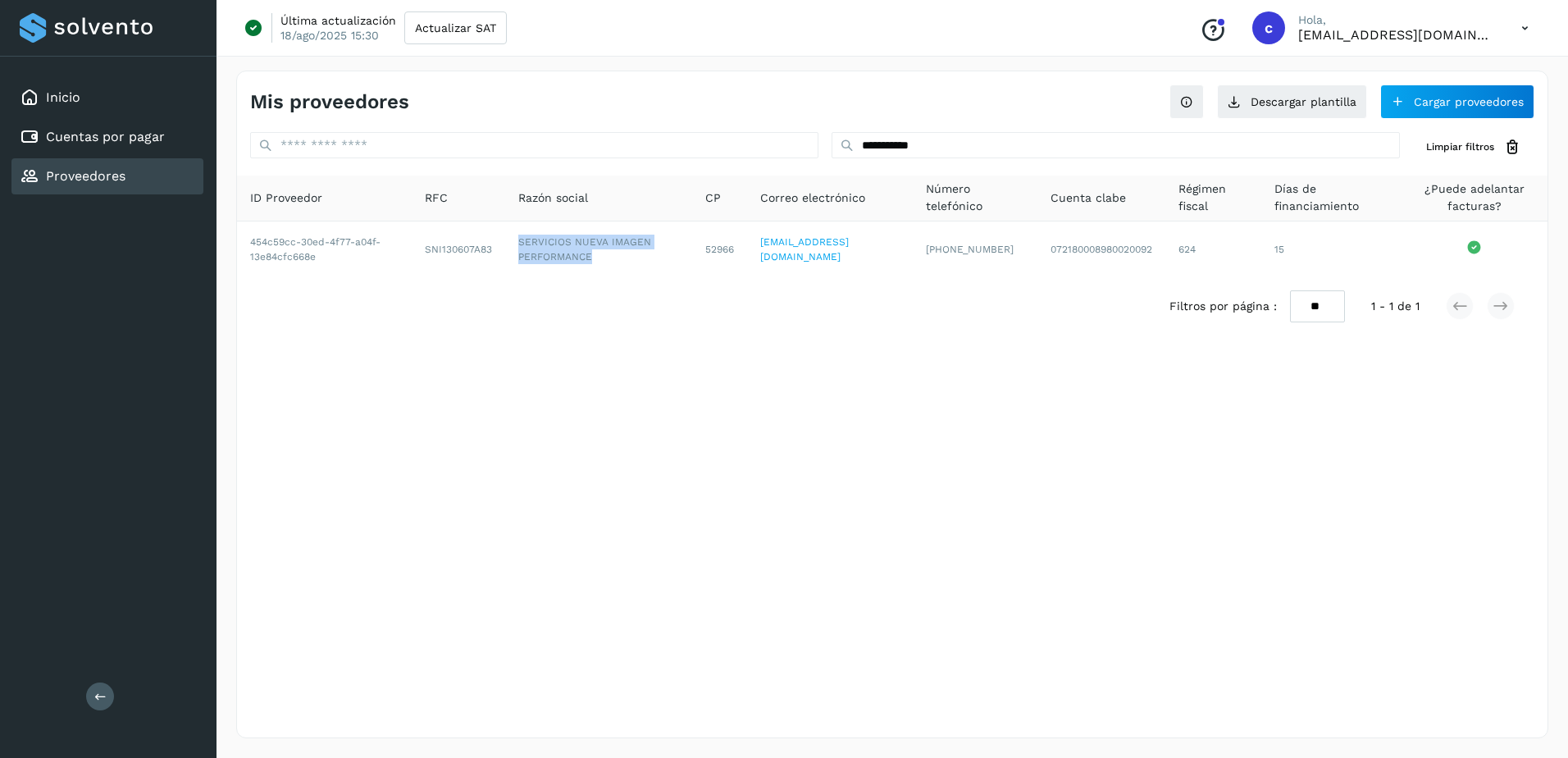
copy td "SERVICIOS NUEVA IMAGEN PERFORMANCE"
drag, startPoint x: 123, startPoint y: 123, endPoint x: 103, endPoint y: 123, distance: 20.0
click at [123, 123] on div "Cuentas por pagar" at bounding box center [107, 137] width 192 height 37
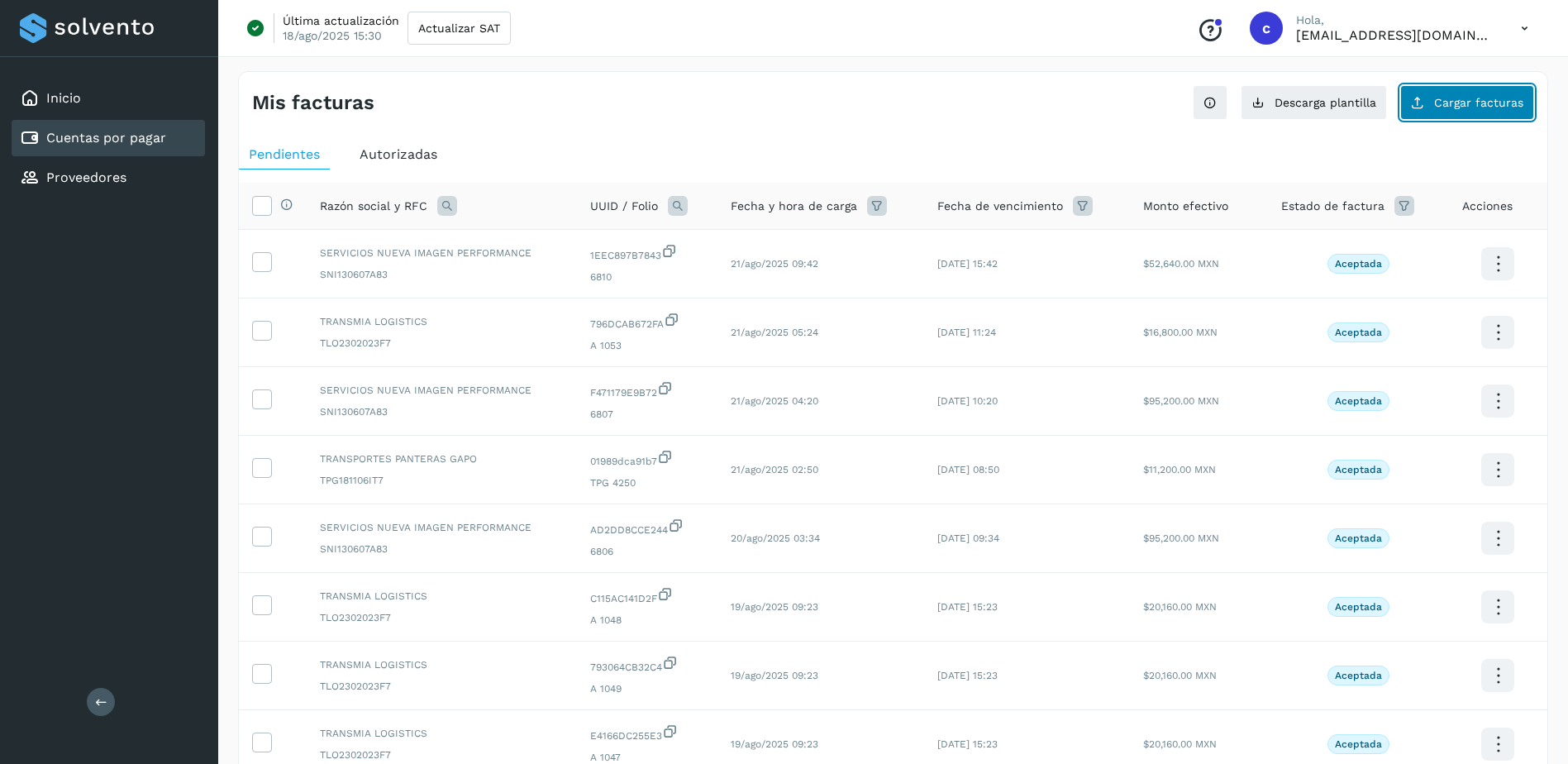
click at [1459, 98] on span "Cargar facturas" at bounding box center [1479, 102] width 89 height 11
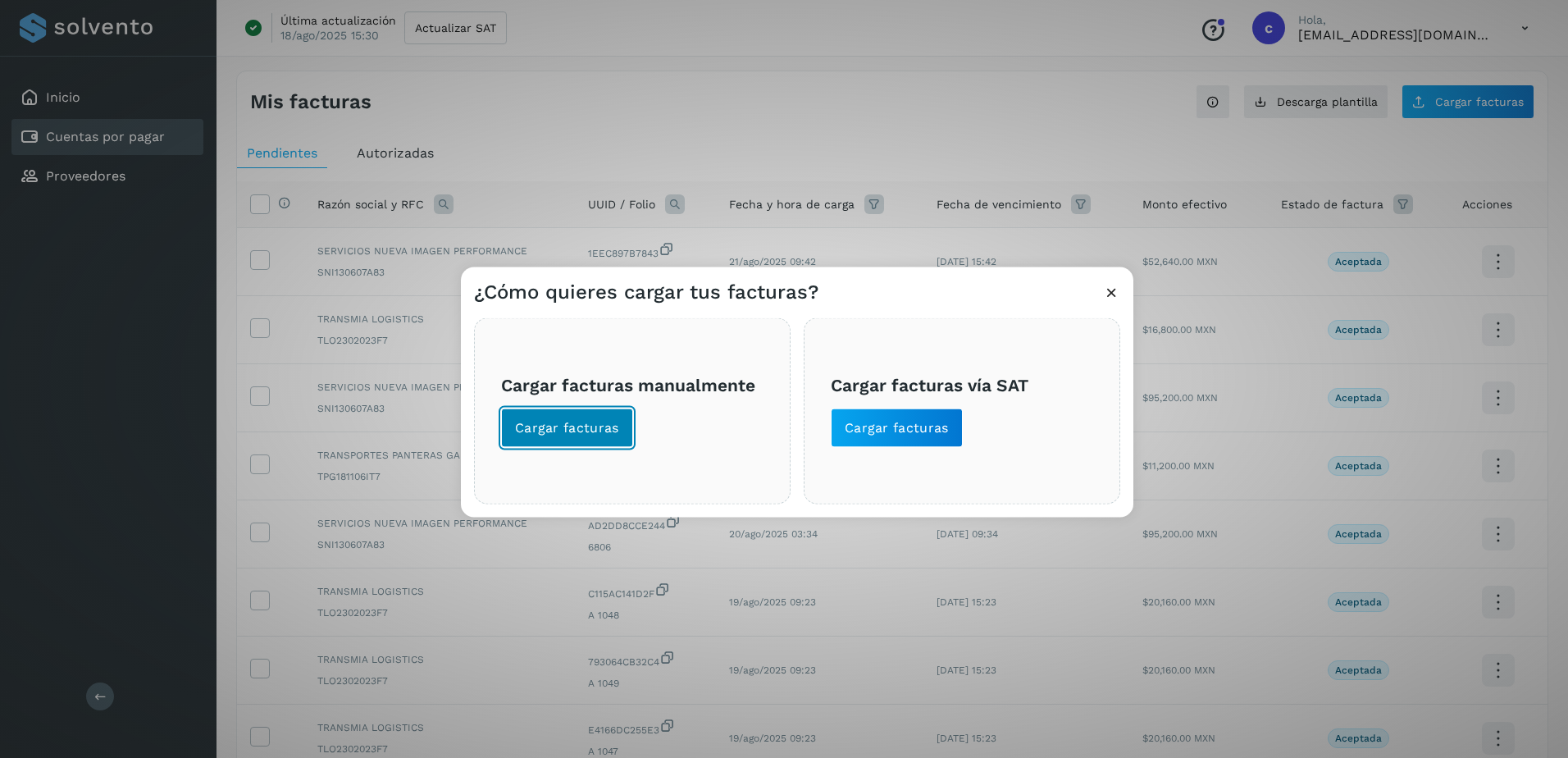
click at [597, 430] on span "Cargar facturas" at bounding box center [567, 428] width 104 height 18
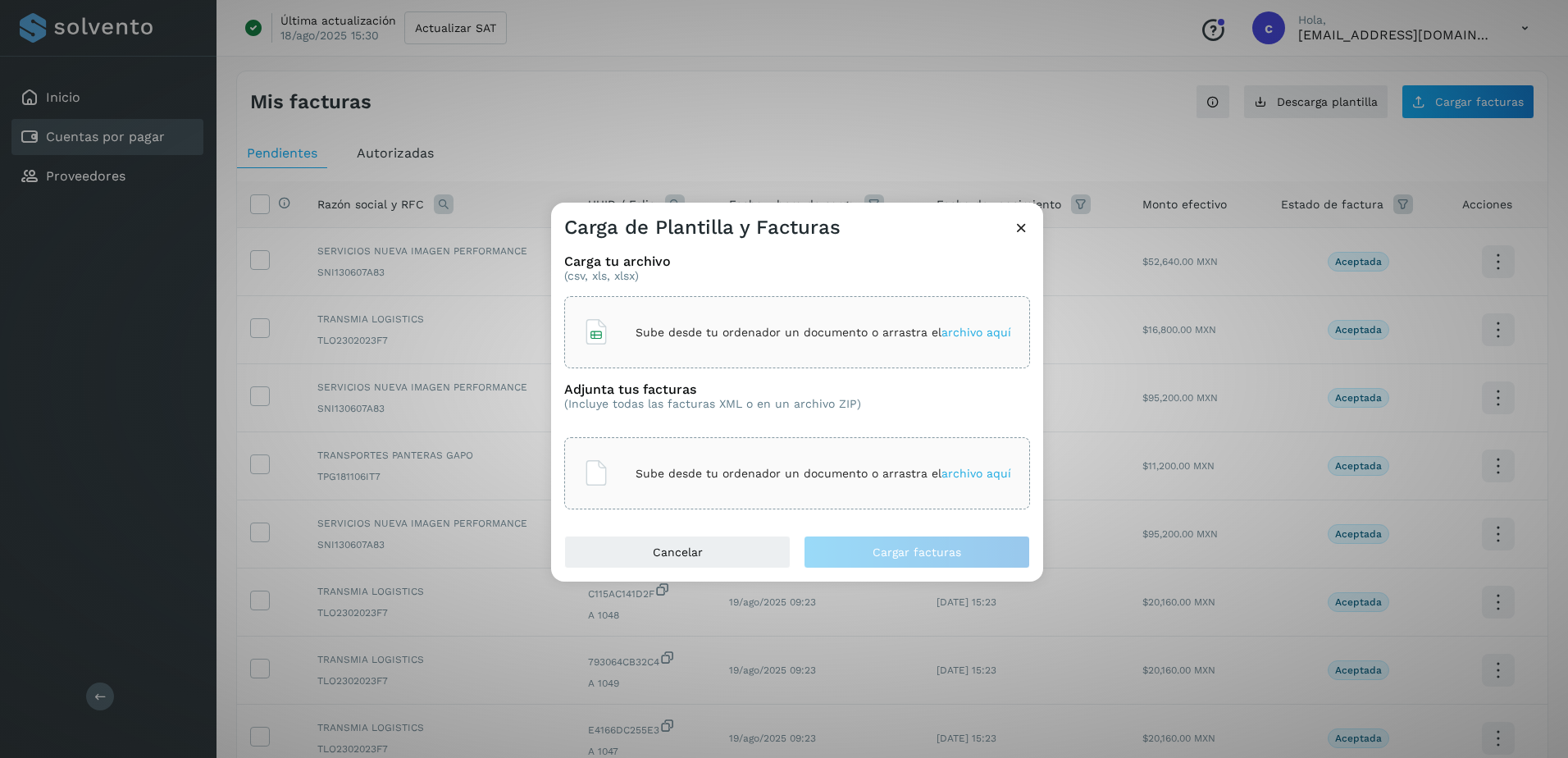
click at [674, 299] on div "Sube desde tu ordenador un documento o arrastra el archivo aquí" at bounding box center [797, 332] width 466 height 72
click at [759, 453] on div "Sube desde tu ordenador un documento o arrastra el archivo aquí" at bounding box center [797, 473] width 428 height 44
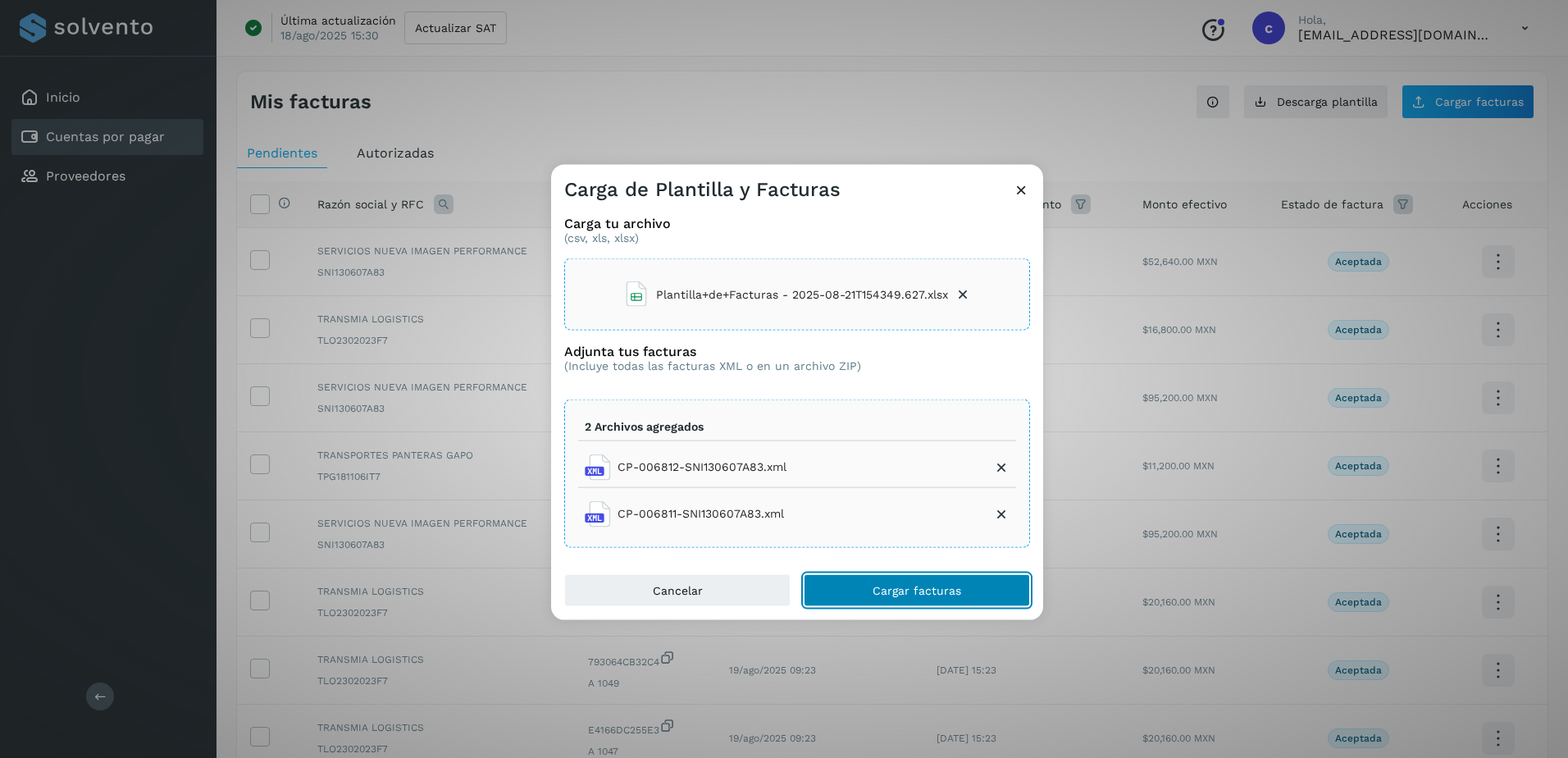
click at [889, 587] on span "Cargar facturas" at bounding box center [917, 589] width 89 height 11
